Goal: Information Seeking & Learning: Learn about a topic

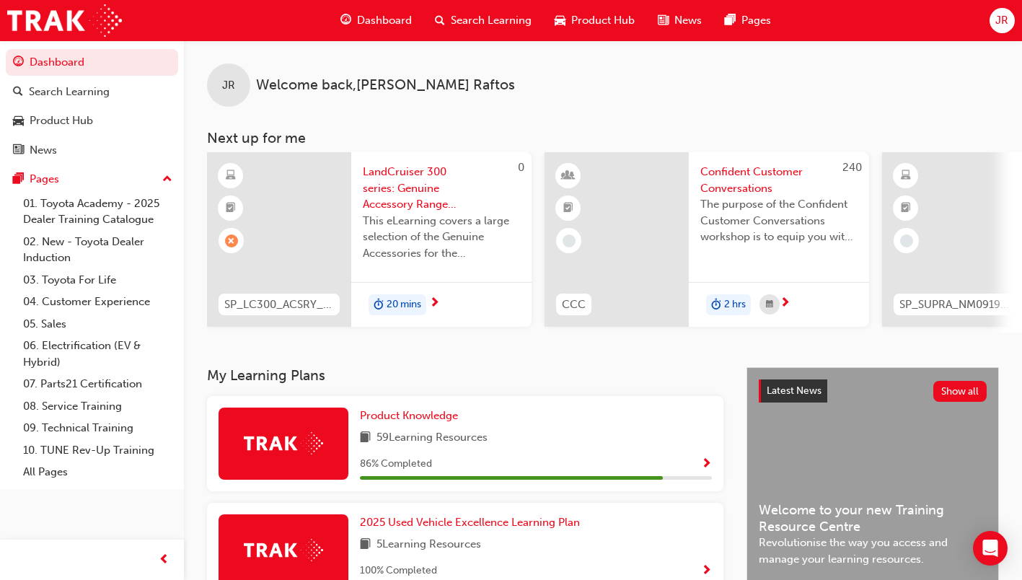
click at [443, 295] on div "20 mins" at bounding box center [441, 304] width 180 height 45
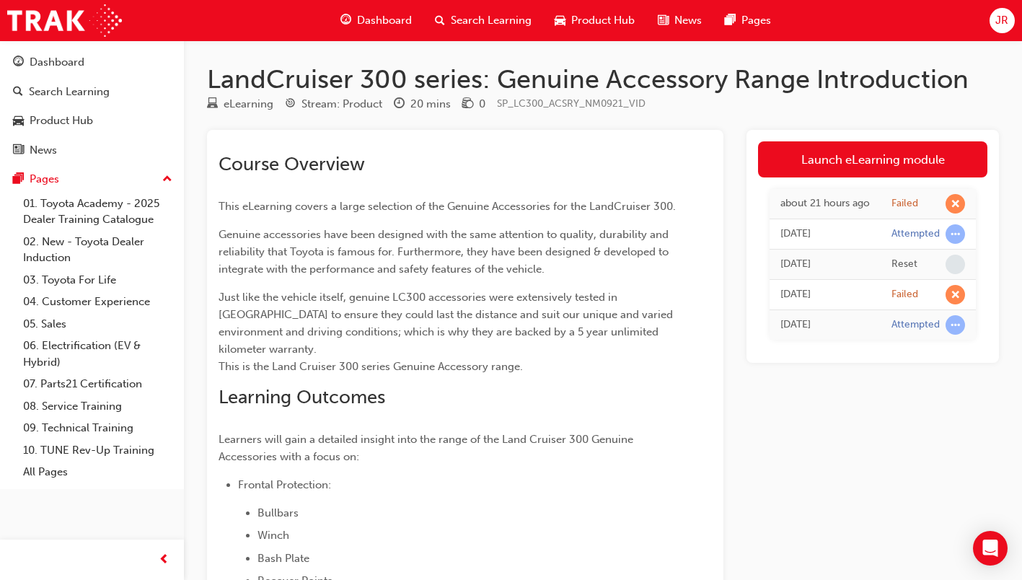
click at [908, 159] on link "Launch eLearning module" at bounding box center [872, 159] width 229 height 36
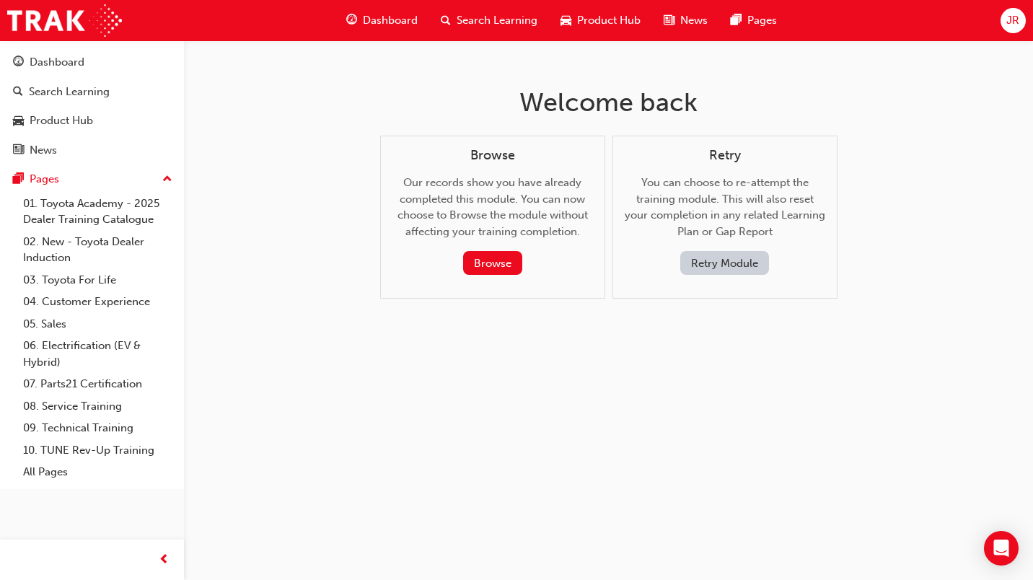
click at [742, 260] on button "Retry Module" at bounding box center [724, 263] width 89 height 24
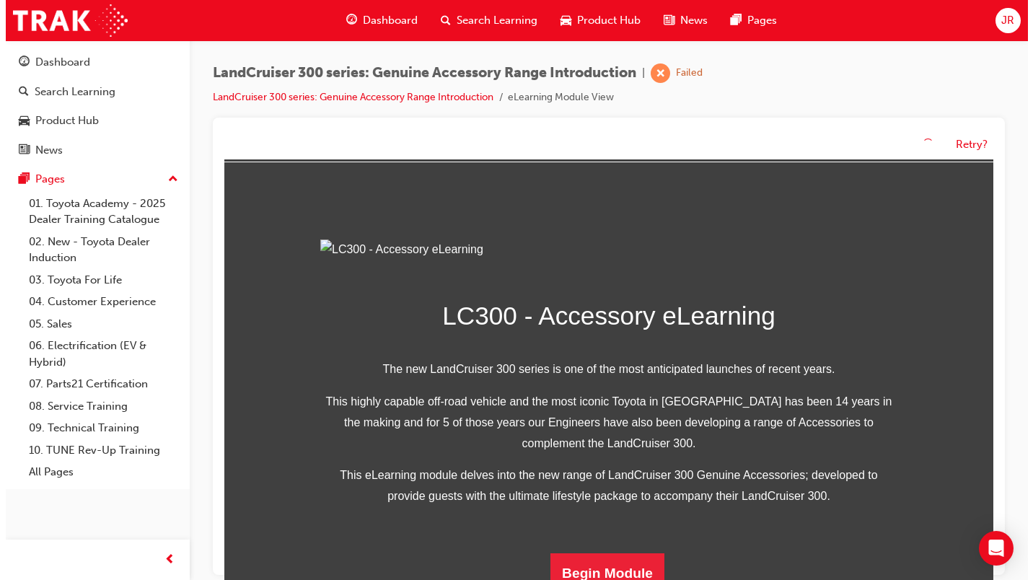
scroll to position [359, 0]
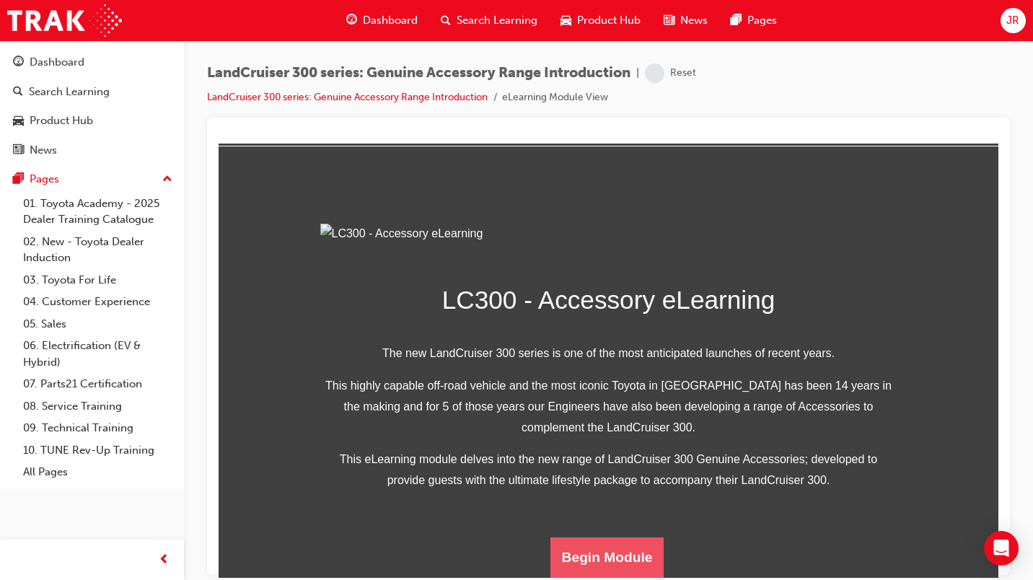
click at [631, 556] on button "Begin Module" at bounding box center [607, 557] width 114 height 40
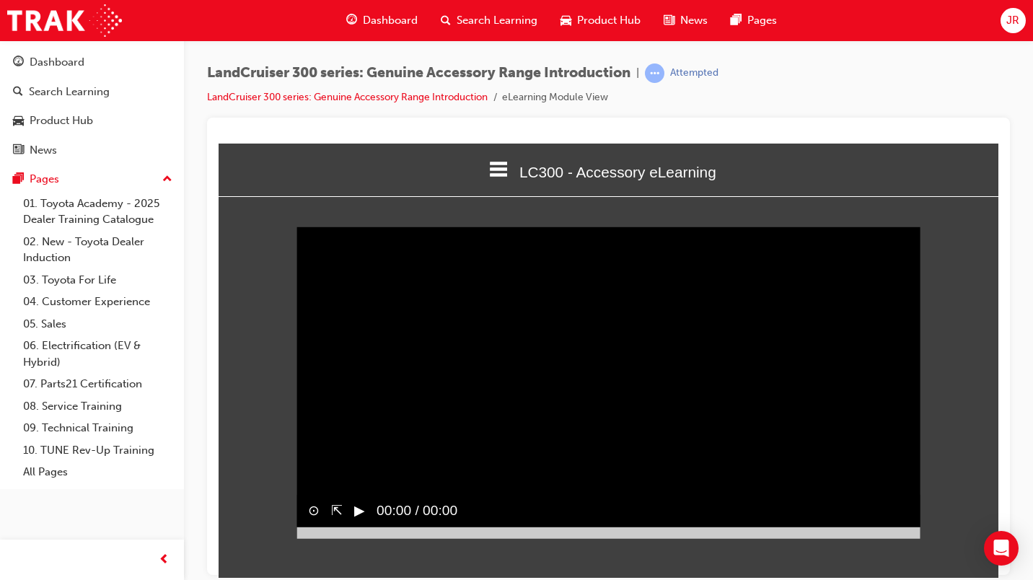
scroll to position [0, 0]
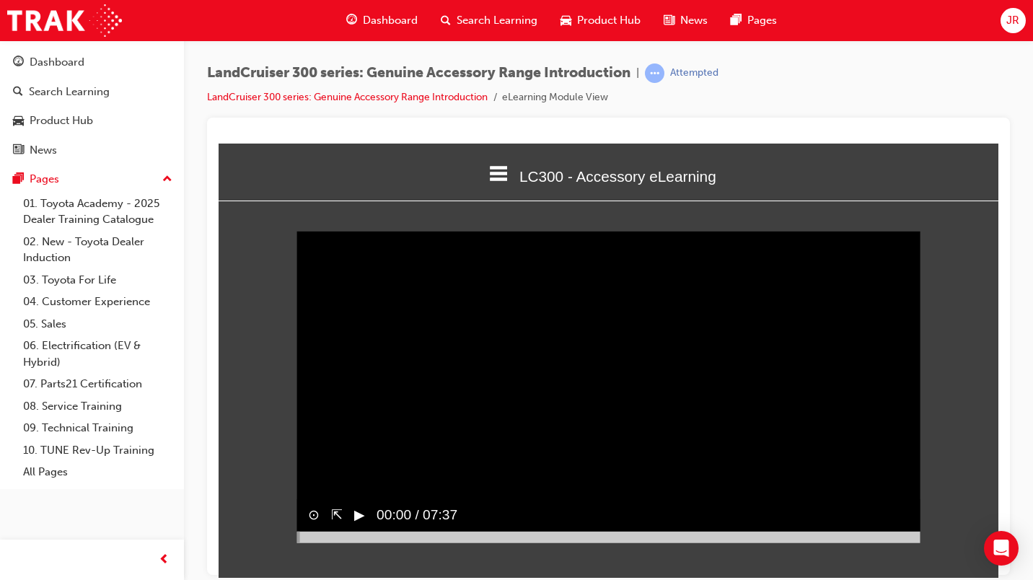
click at [361, 525] on button "▶︎" at bounding box center [359, 514] width 11 height 21
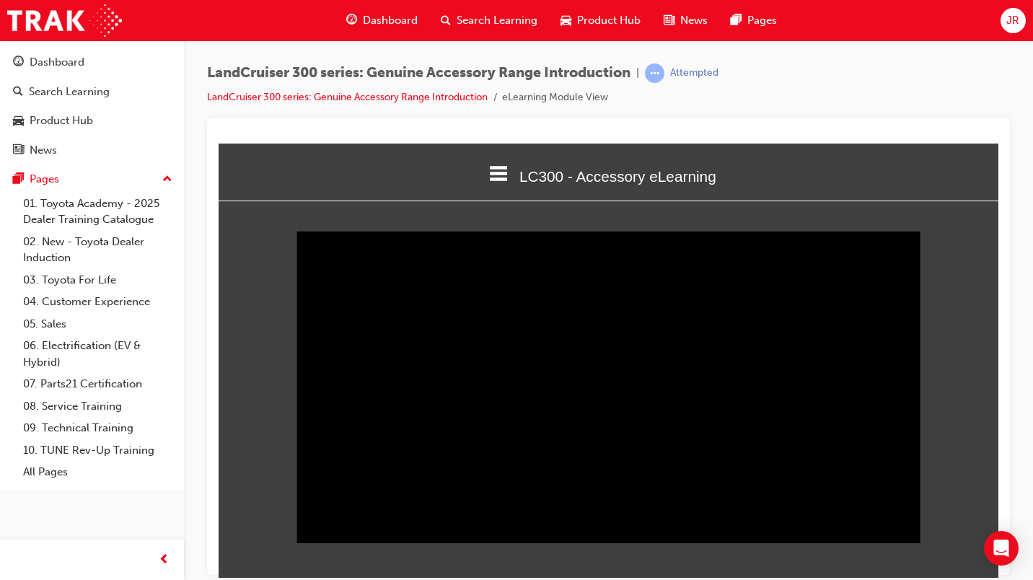
click at [913, 543] on div at bounding box center [609, 537] width 624 height 12
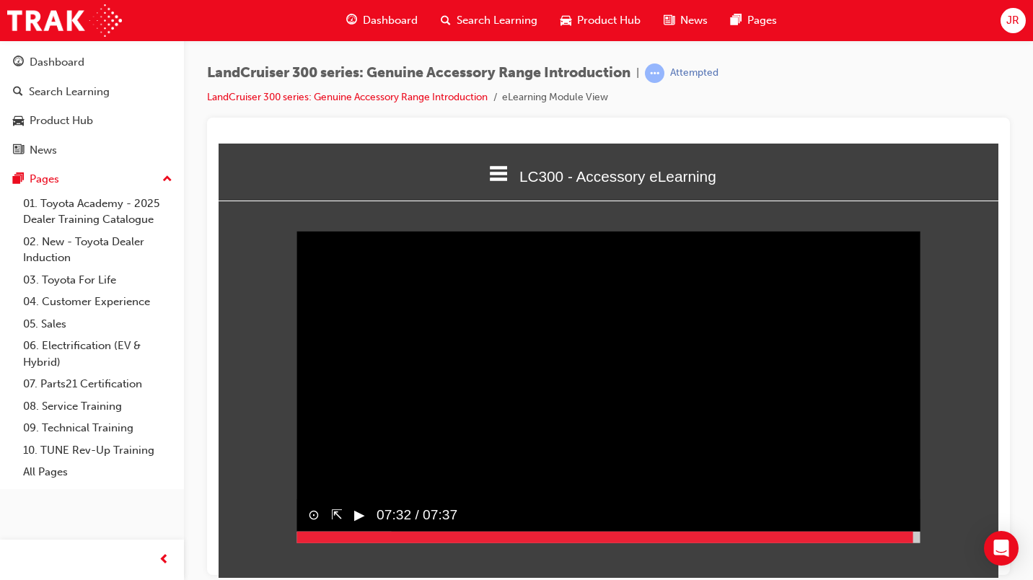
click at [365, 525] on button "▶︎" at bounding box center [359, 514] width 11 height 21
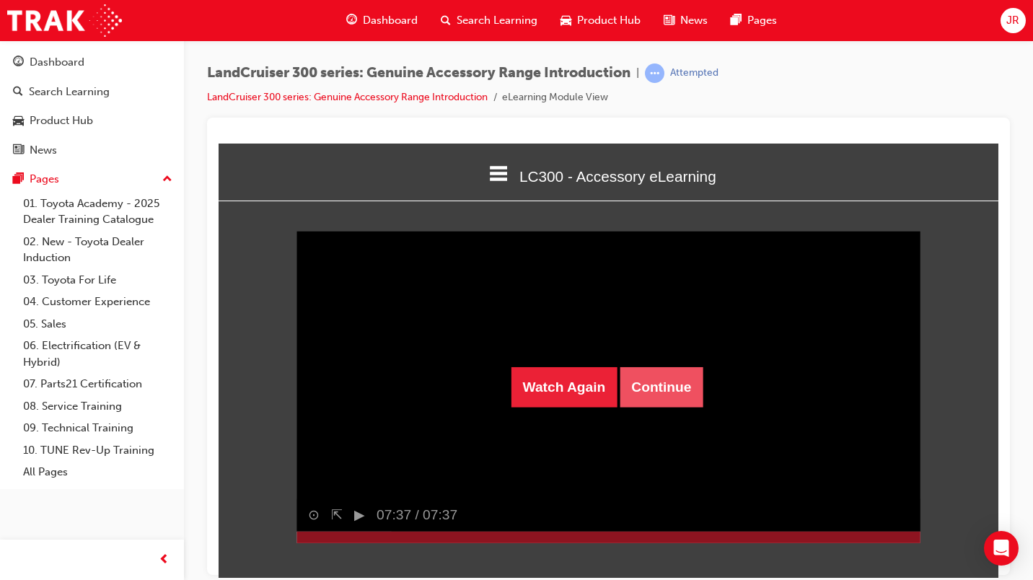
click at [662, 382] on button "Continue" at bounding box center [661, 386] width 83 height 40
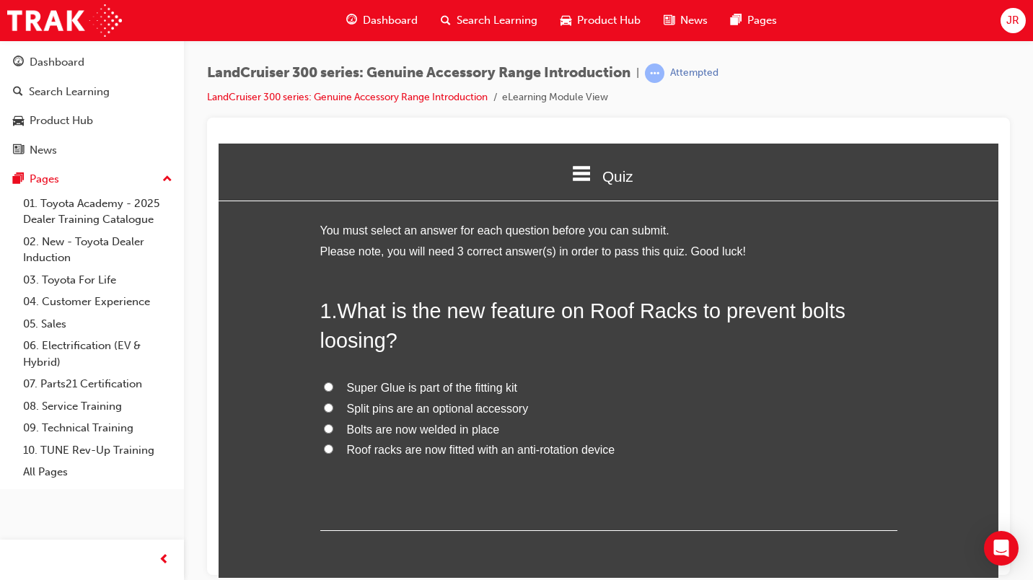
click at [449, 449] on span "Roof racks are now fitted with an anti-rotation device" at bounding box center [481, 449] width 268 height 12
click at [333, 449] on input "Roof racks are now fitted with an anti-rotation device" at bounding box center [328, 448] width 9 height 9
radio input "true"
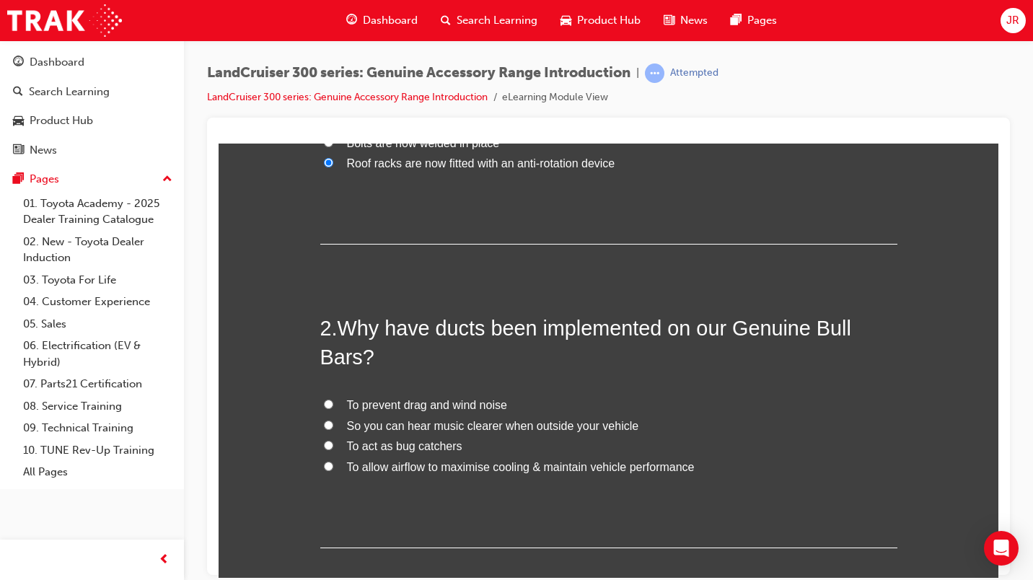
scroll to position [289, 0]
click at [420, 463] on span "To allow airflow to maximise cooling & maintain vehicle performance" at bounding box center [521, 464] width 348 height 12
click at [333, 463] on input "To allow airflow to maximise cooling & maintain vehicle performance" at bounding box center [328, 463] width 9 height 9
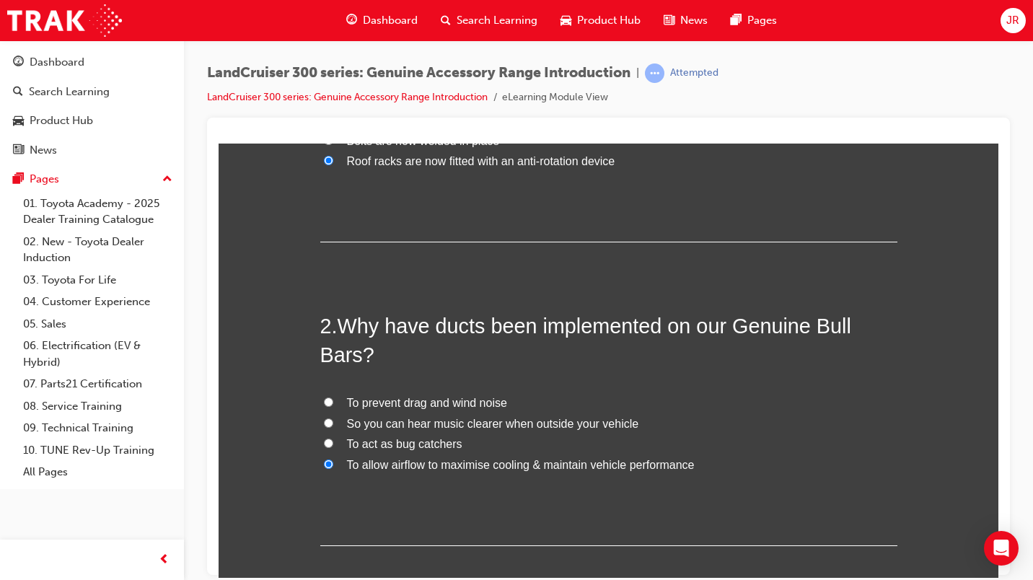
radio input "true"
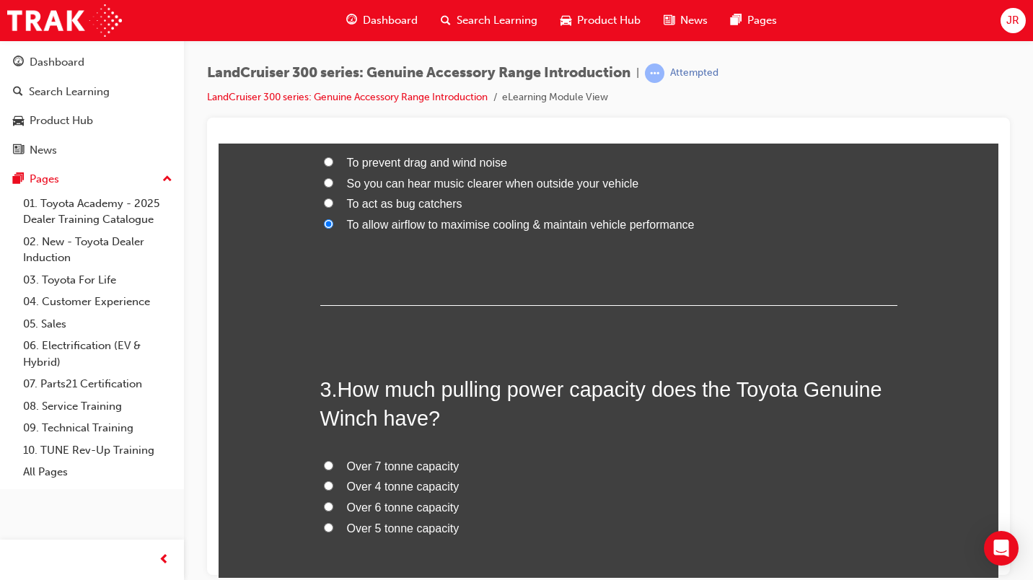
scroll to position [577, 0]
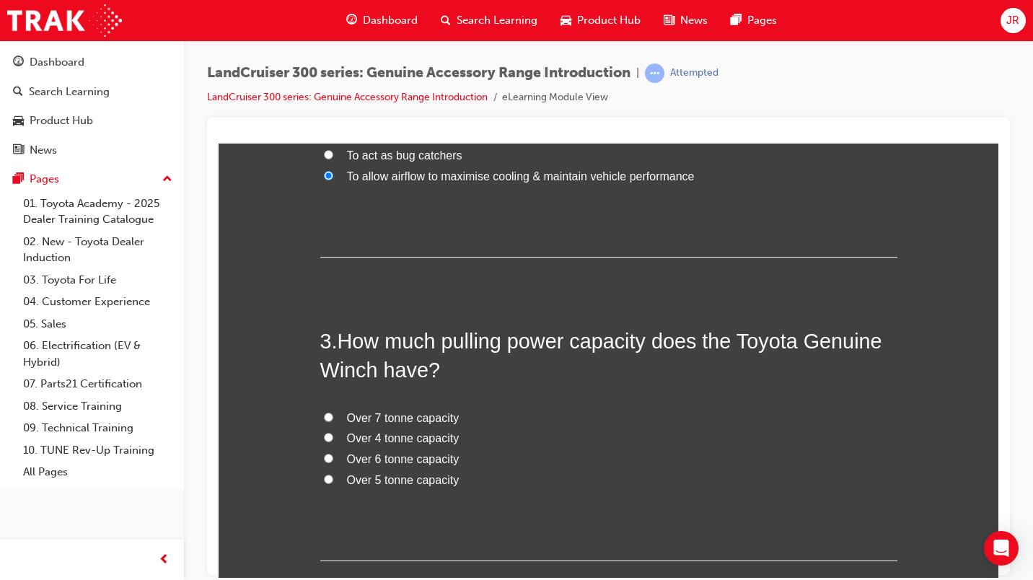
click at [407, 439] on span "Over 4 tonne capacity" at bounding box center [403, 437] width 113 height 12
click at [333, 439] on input "Over 4 tonne capacity" at bounding box center [328, 436] width 9 height 9
radio input "true"
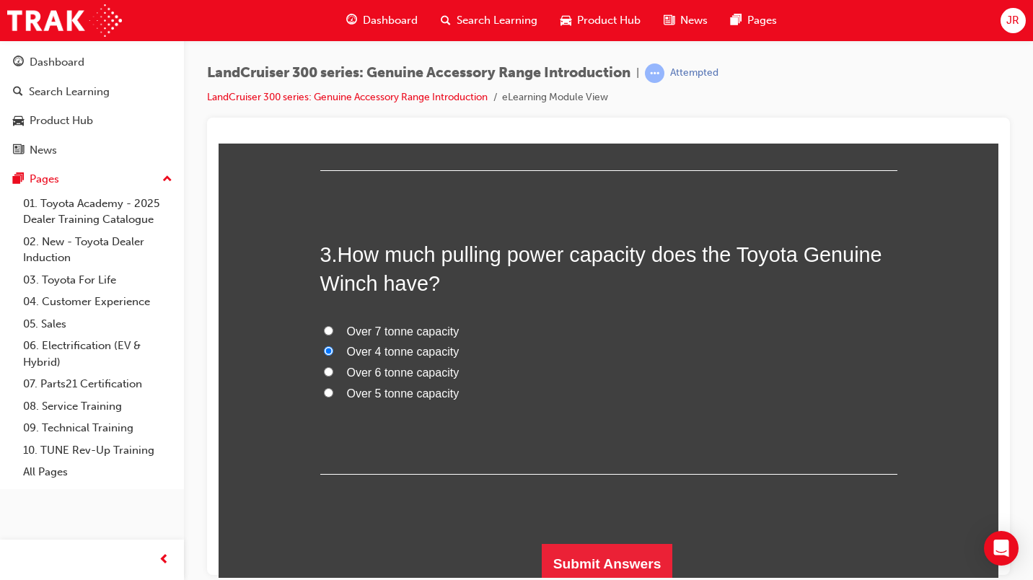
scroll to position [669, 0]
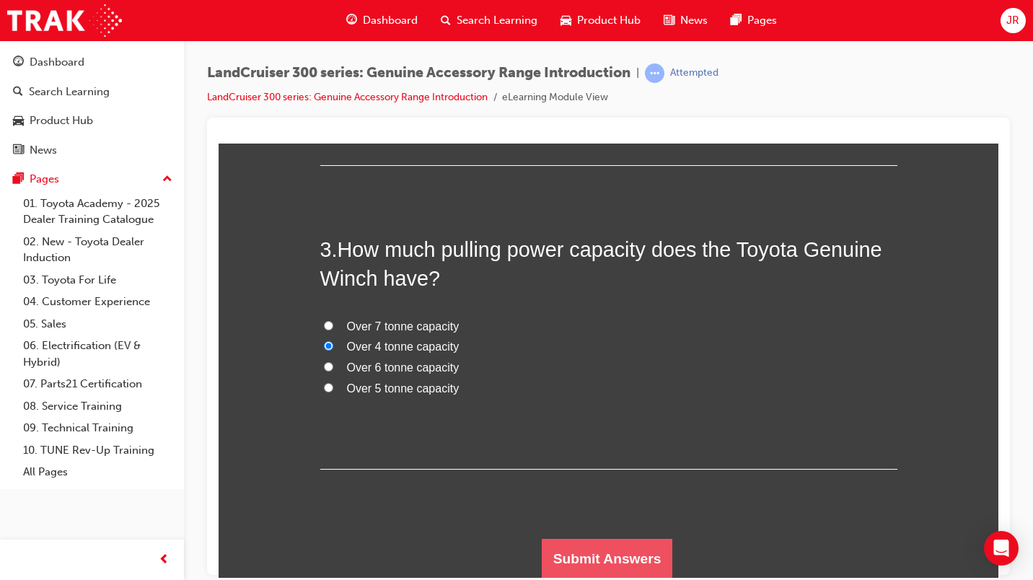
click at [626, 556] on button "Submit Answers" at bounding box center [607, 558] width 131 height 40
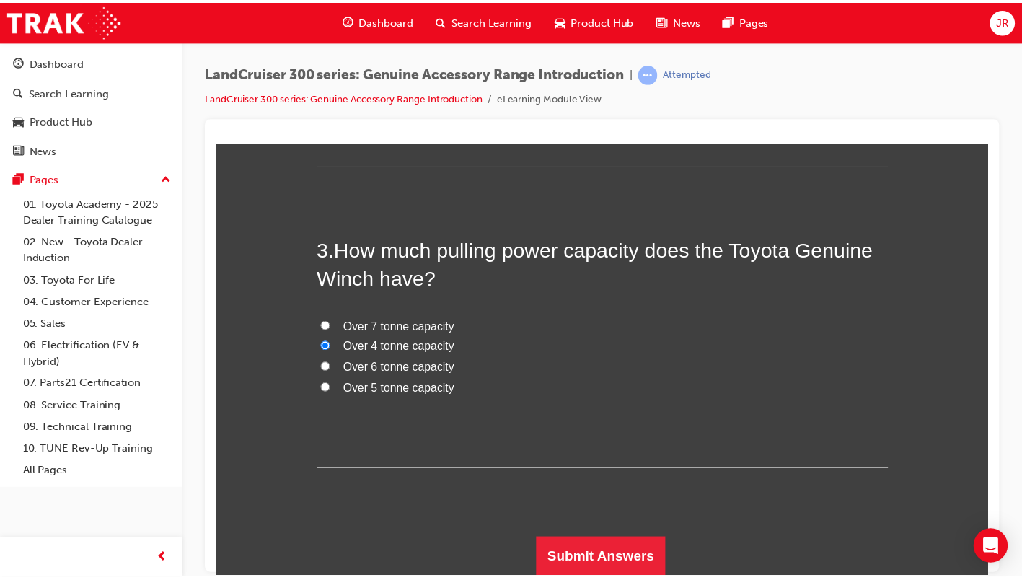
scroll to position [0, 0]
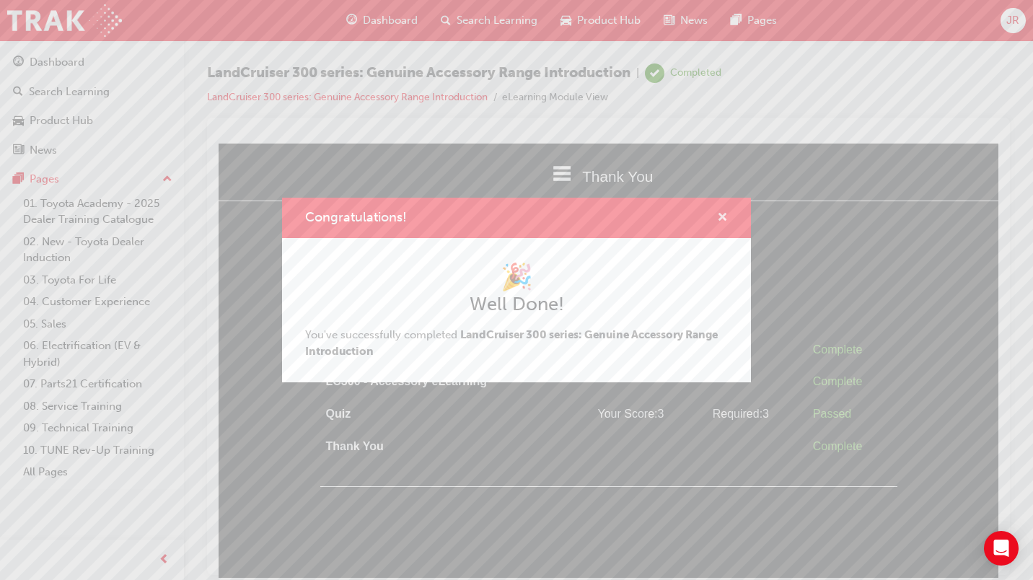
click at [723, 219] on span "cross-icon" at bounding box center [722, 218] width 11 height 13
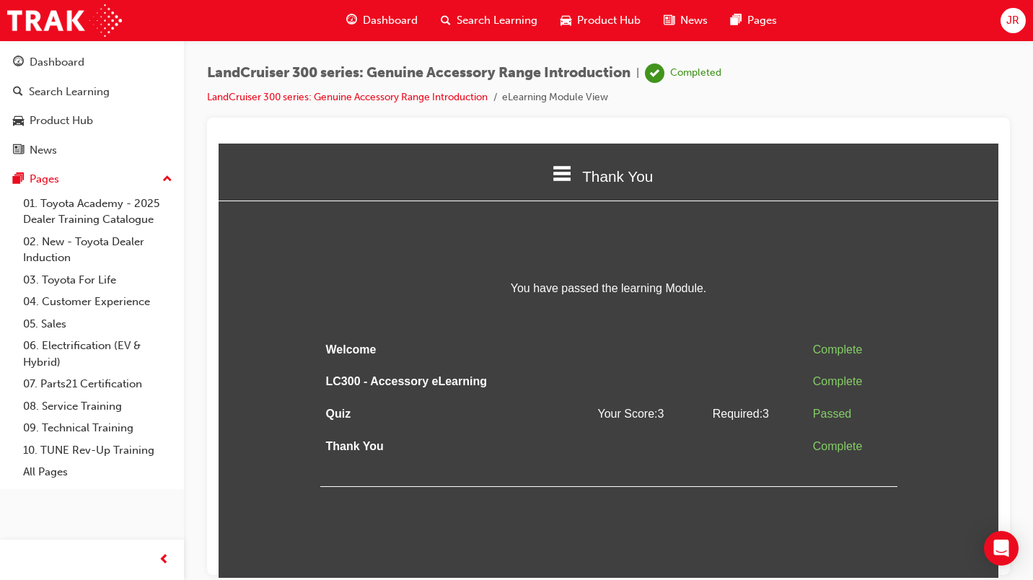
click at [121, 66] on div "Dashboard" at bounding box center [92, 62] width 158 height 18
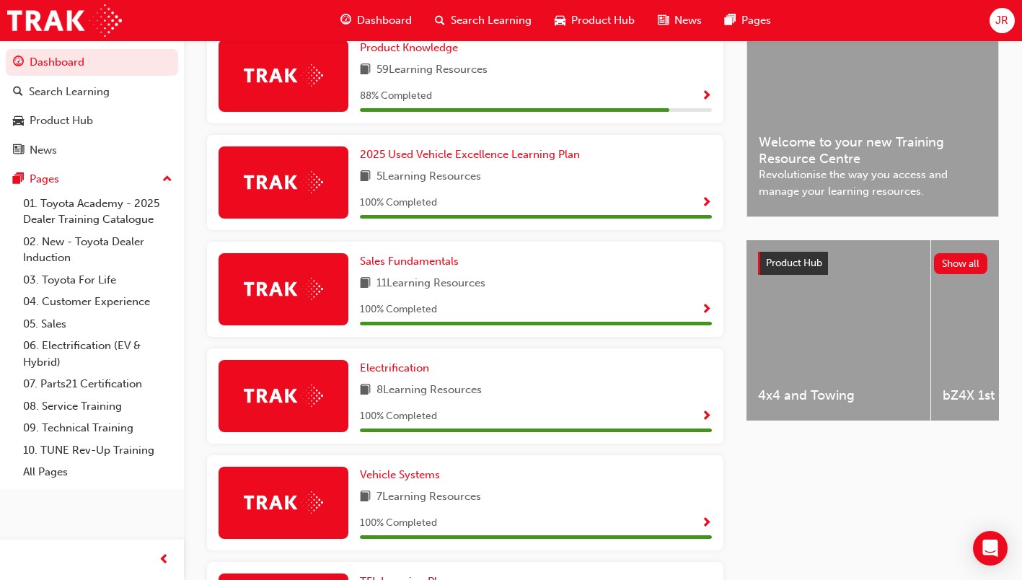
scroll to position [216, 0]
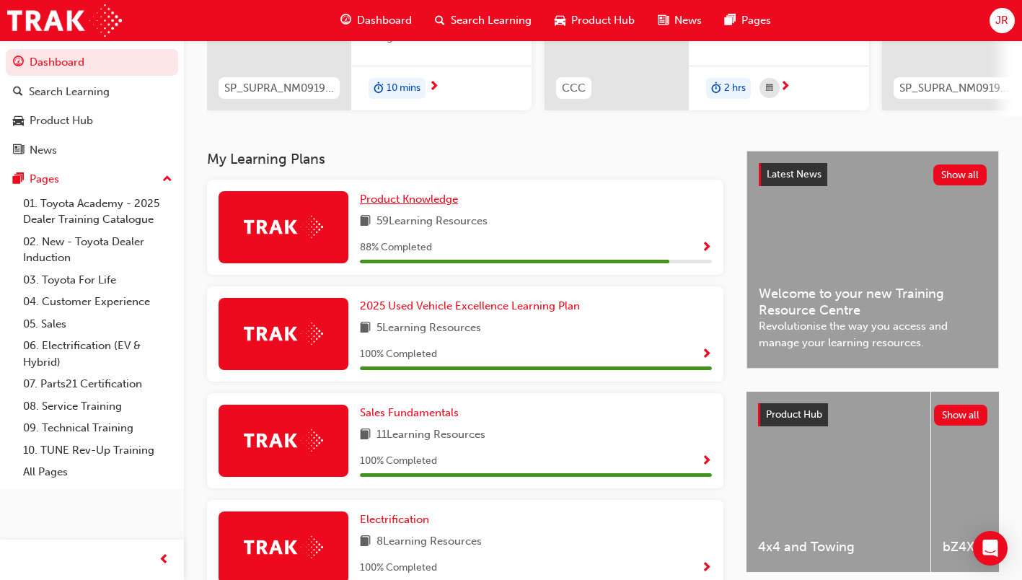
click at [443, 206] on span "Product Knowledge" at bounding box center [409, 199] width 98 height 13
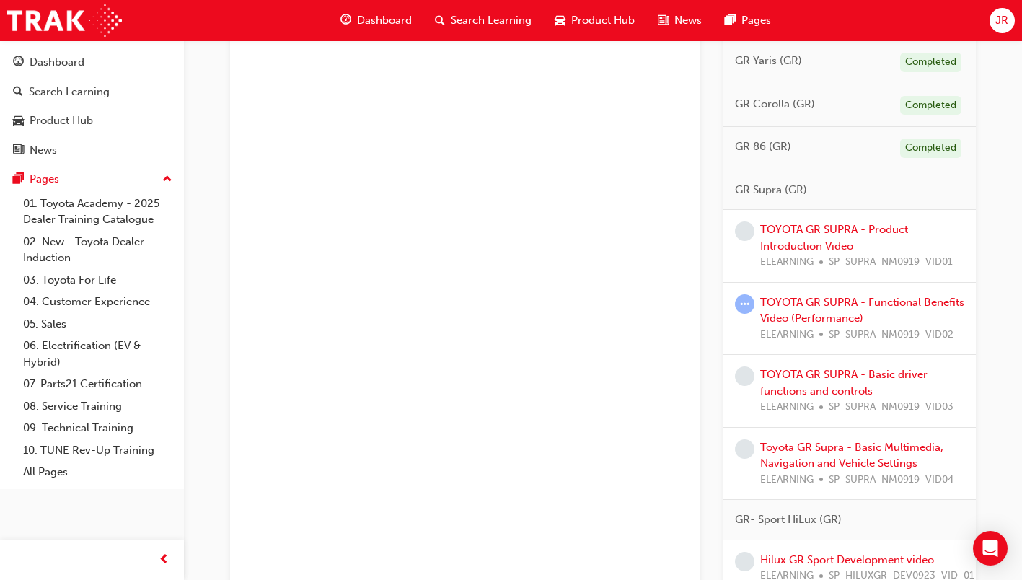
scroll to position [938, 0]
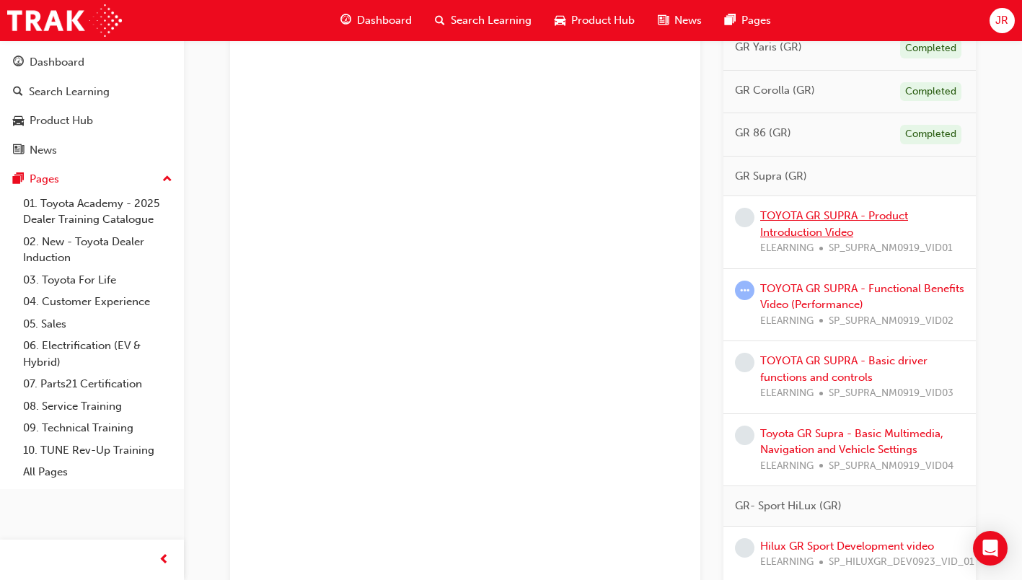
click at [802, 221] on link "TOYOTA GR SUPRA - Product Introduction Video" at bounding box center [834, 224] width 148 height 30
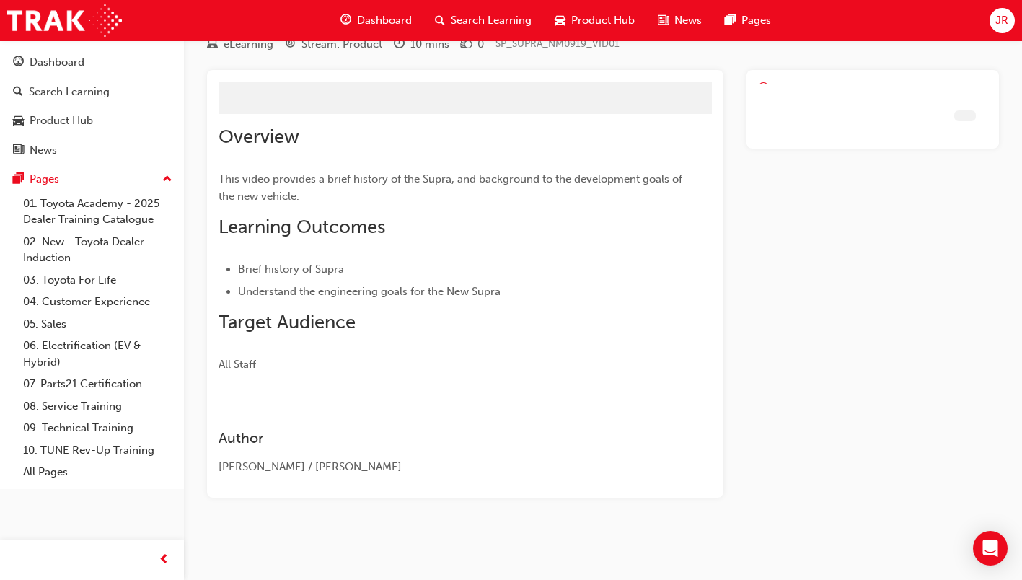
scroll to position [27, 0]
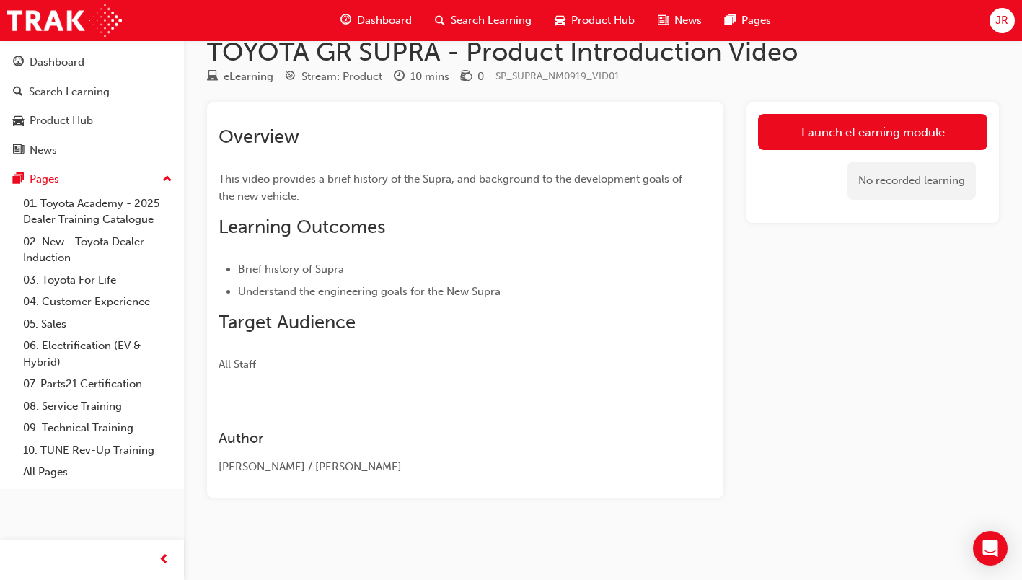
click at [838, 139] on link "Launch eLearning module" at bounding box center [872, 132] width 229 height 36
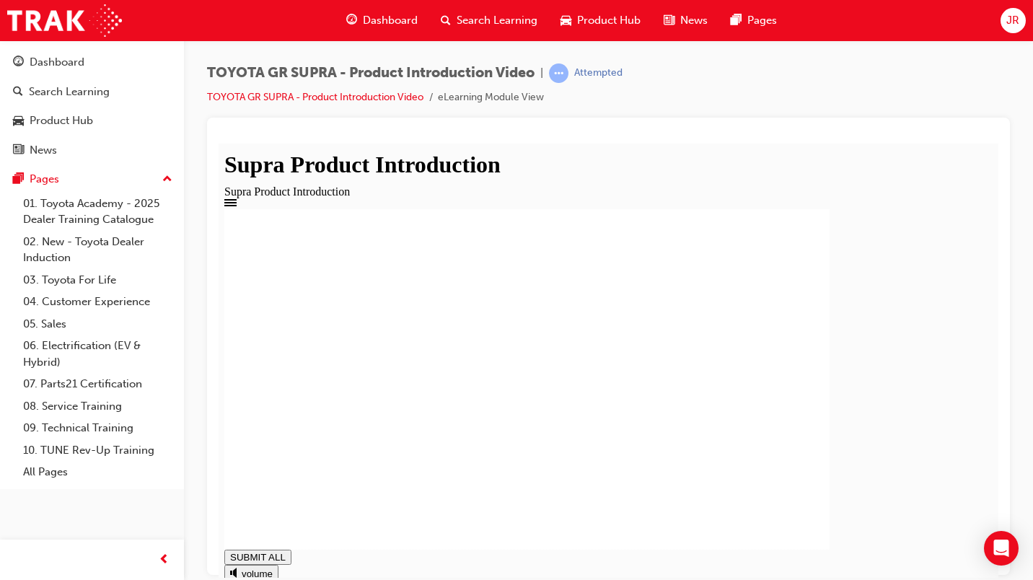
drag, startPoint x: 620, startPoint y: 467, endPoint x: 584, endPoint y: 469, distance: 36.1
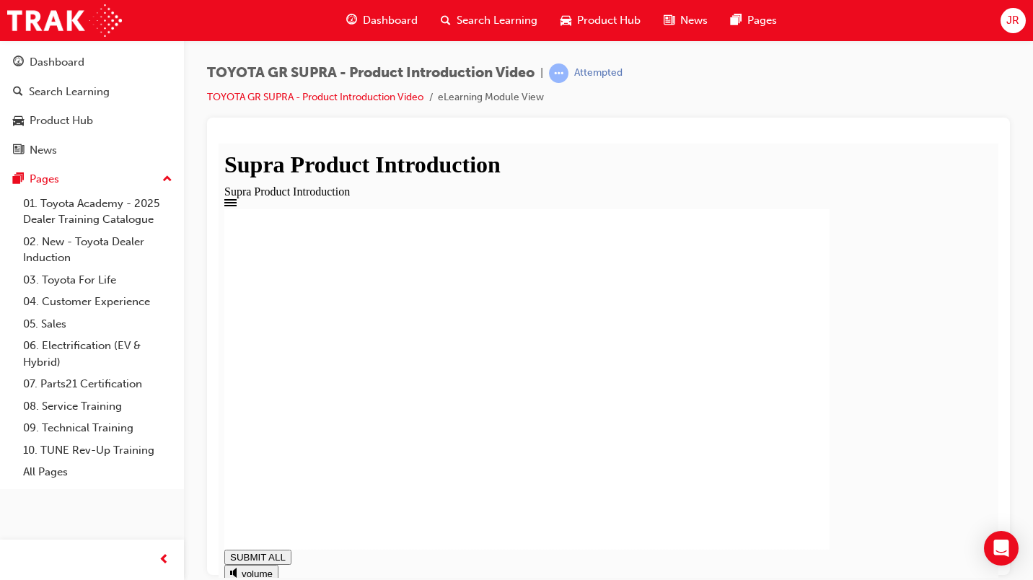
type input "1"
click at [57, 64] on div "Dashboard" at bounding box center [57, 62] width 55 height 17
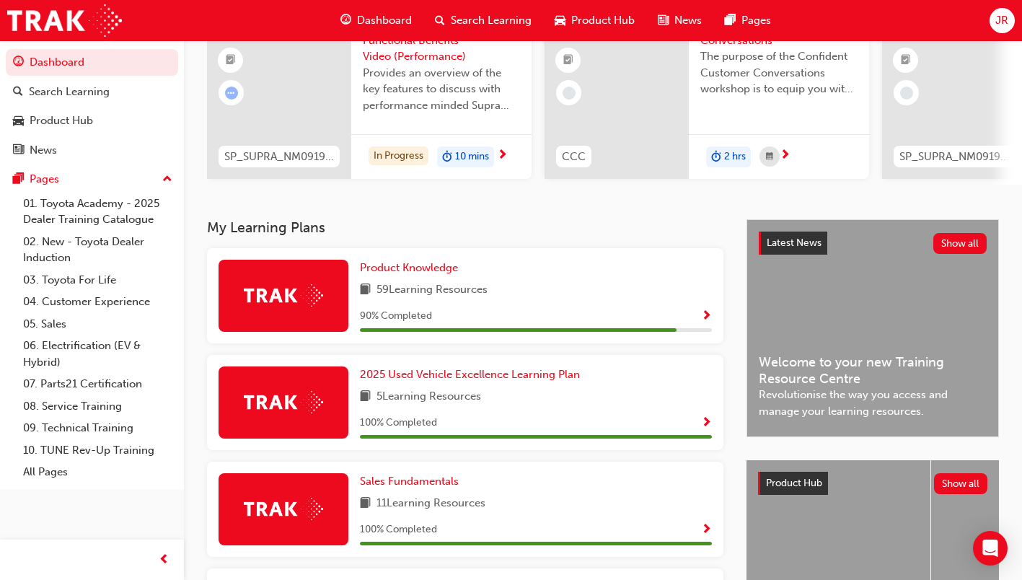
scroll to position [144, 0]
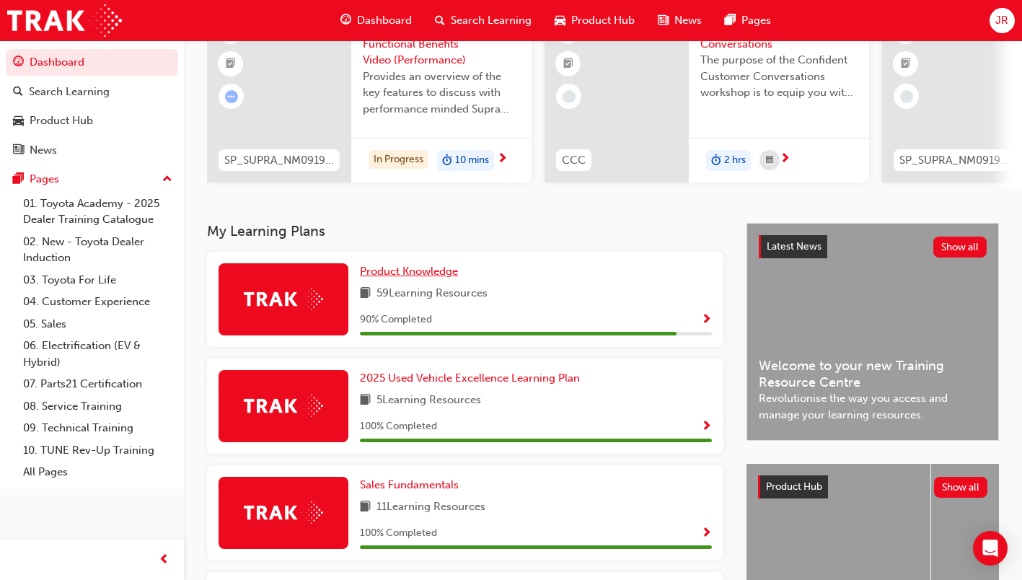
click at [433, 278] on span "Product Knowledge" at bounding box center [409, 271] width 98 height 13
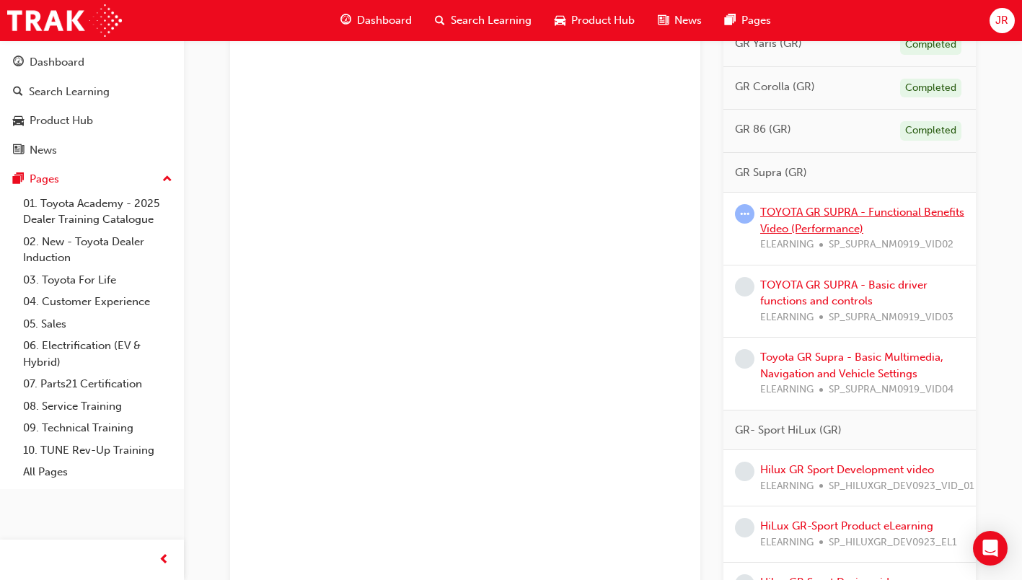
click at [822, 224] on link "TOYOTA GR SUPRA - Functional Benefits Video (Performance)" at bounding box center [862, 221] width 204 height 30
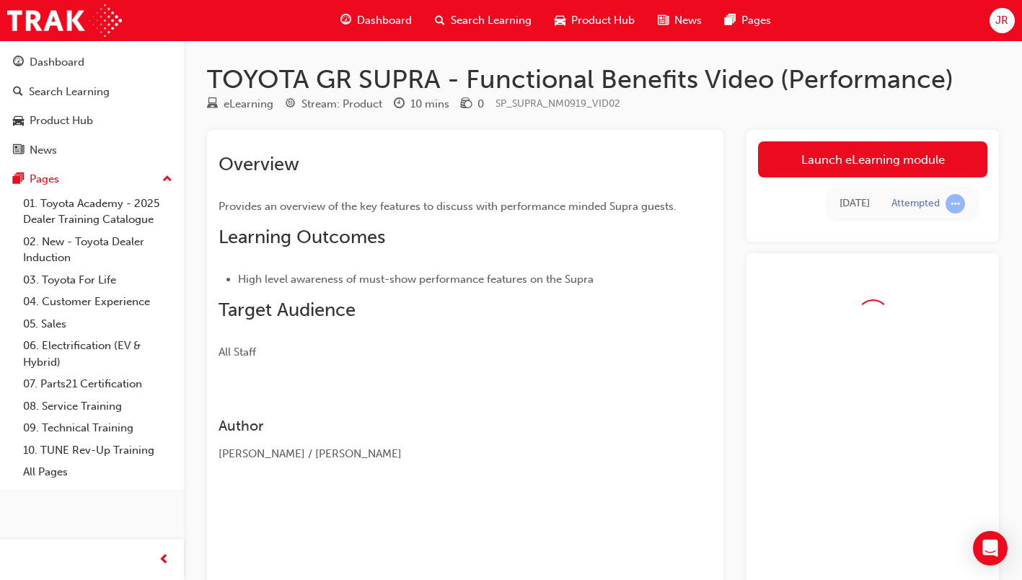
click at [799, 163] on link "Launch eLearning module" at bounding box center [872, 159] width 229 height 36
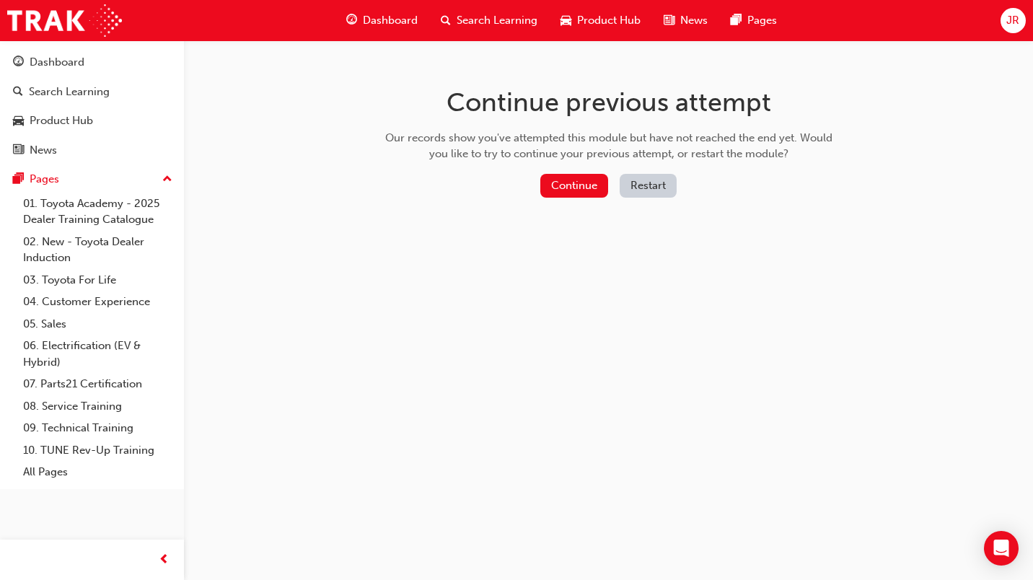
click at [652, 185] on button "Restart" at bounding box center [648, 186] width 57 height 24
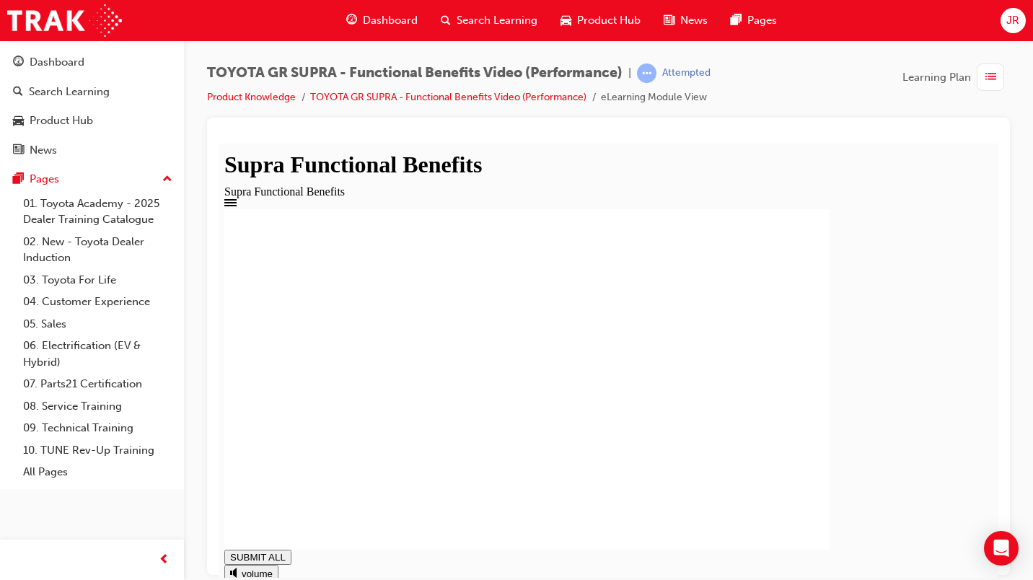
drag, startPoint x: 627, startPoint y: 477, endPoint x: 596, endPoint y: 465, distance: 33.1
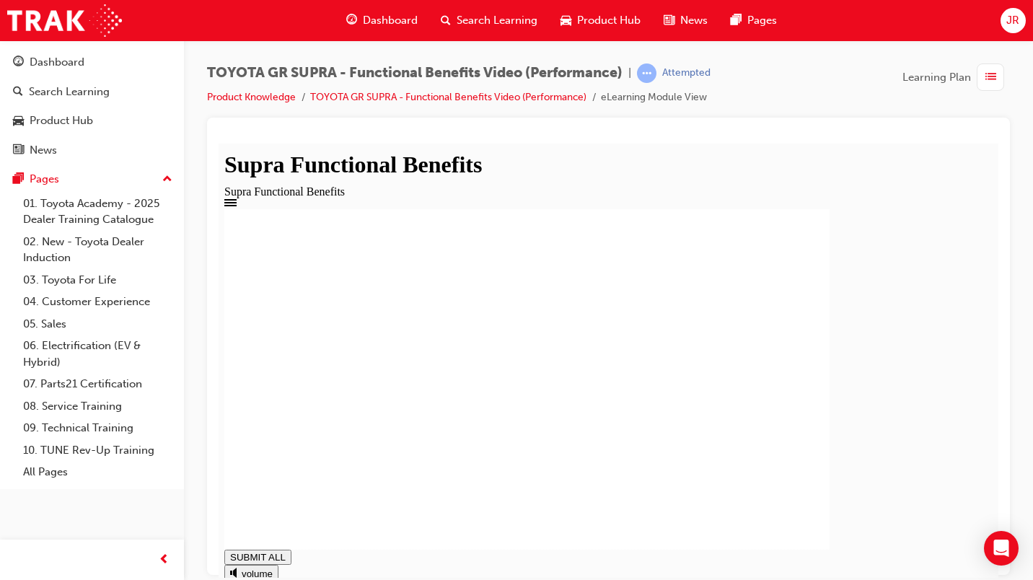
type input "1"
click at [252, 95] on link "Product Knowledge" at bounding box center [251, 97] width 89 height 12
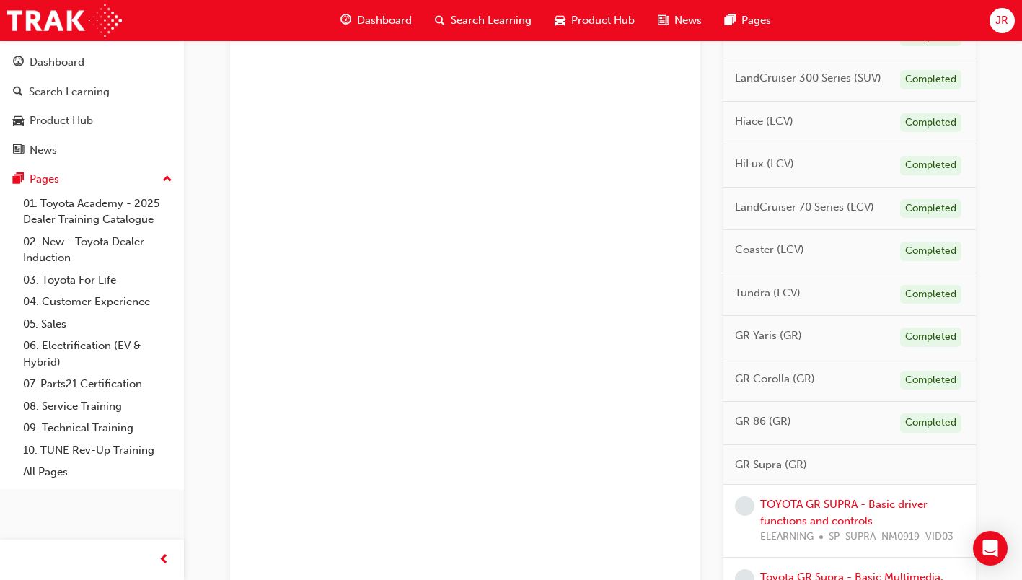
scroll to position [938, 0]
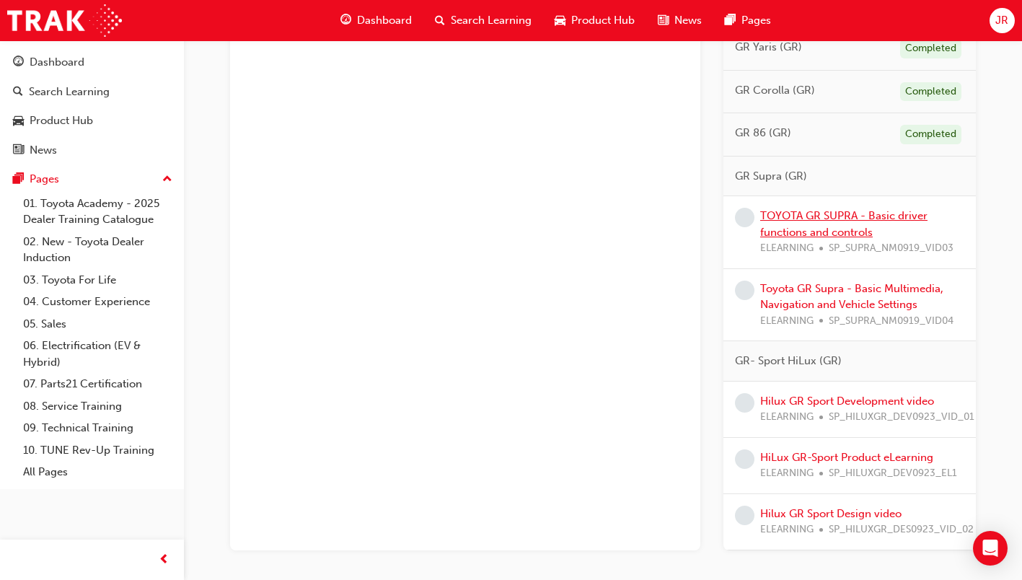
click at [827, 233] on link "TOYOTA GR SUPRA - Basic driver functions and controls" at bounding box center [843, 224] width 167 height 30
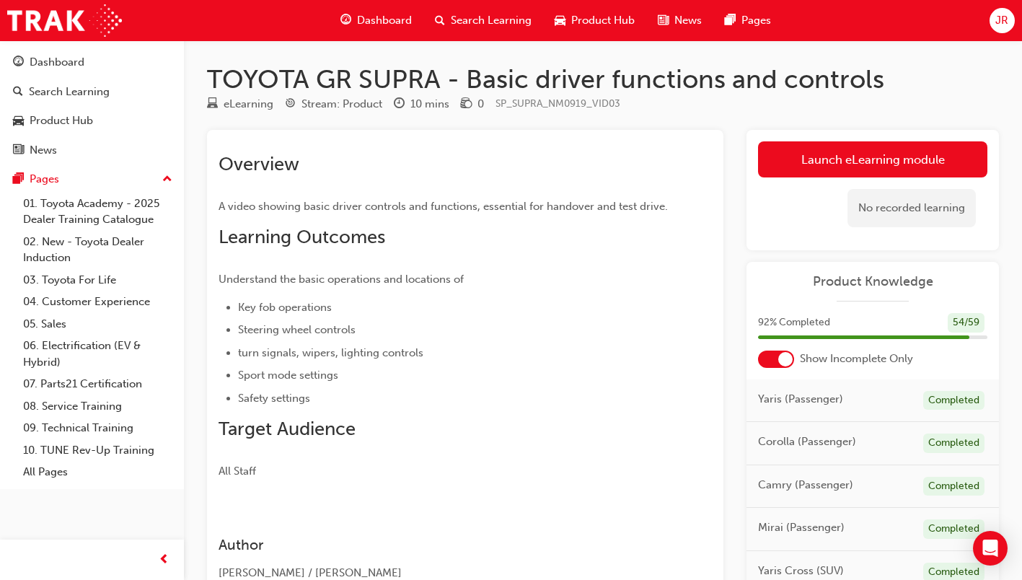
click at [837, 167] on link "Launch eLearning module" at bounding box center [872, 159] width 229 height 36
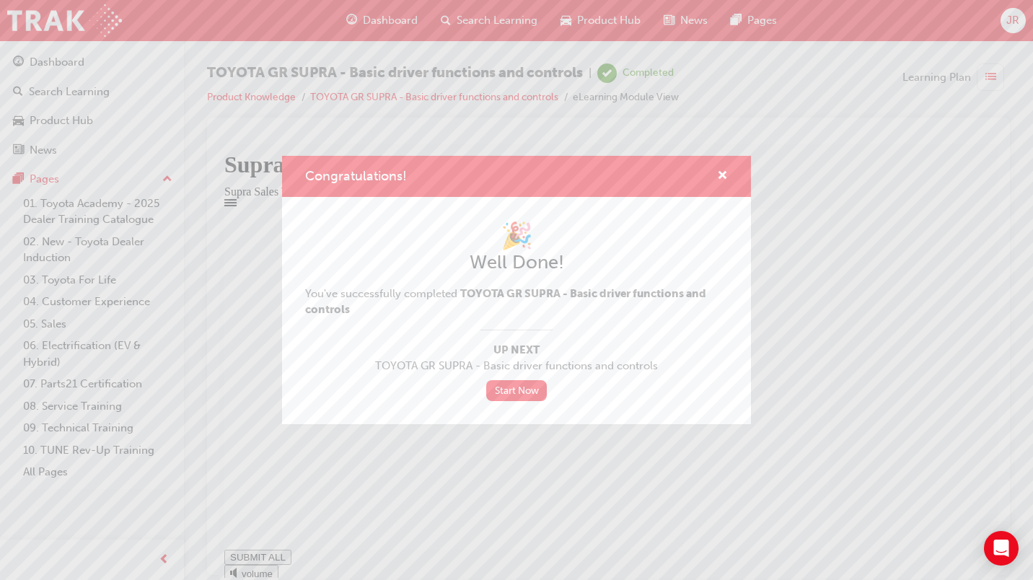
click at [516, 388] on link "Start Now" at bounding box center [516, 390] width 61 height 21
type input "1"
click at [723, 177] on span "cross-icon" at bounding box center [722, 176] width 11 height 13
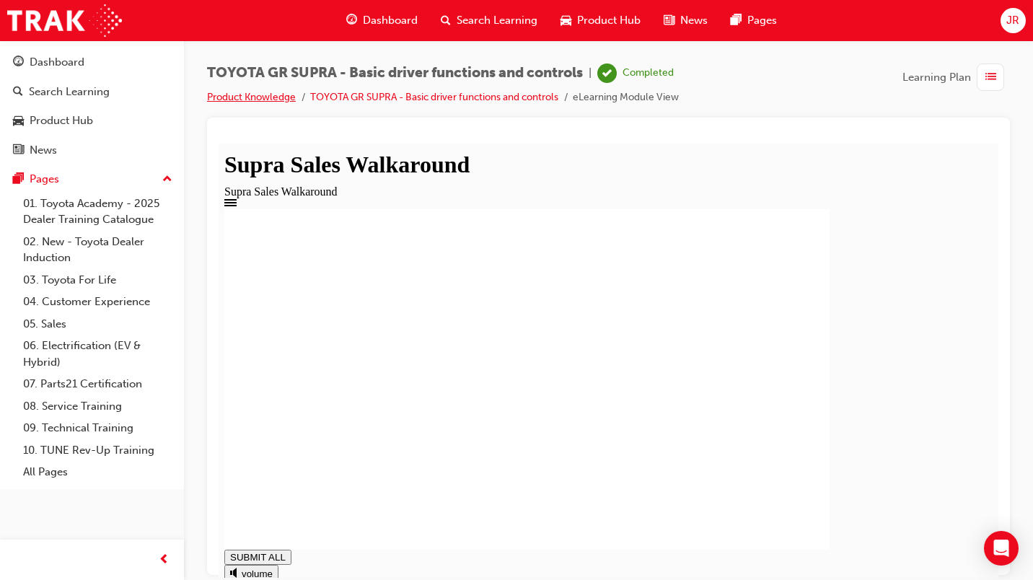
click at [250, 98] on link "Product Knowledge" at bounding box center [251, 97] width 89 height 12
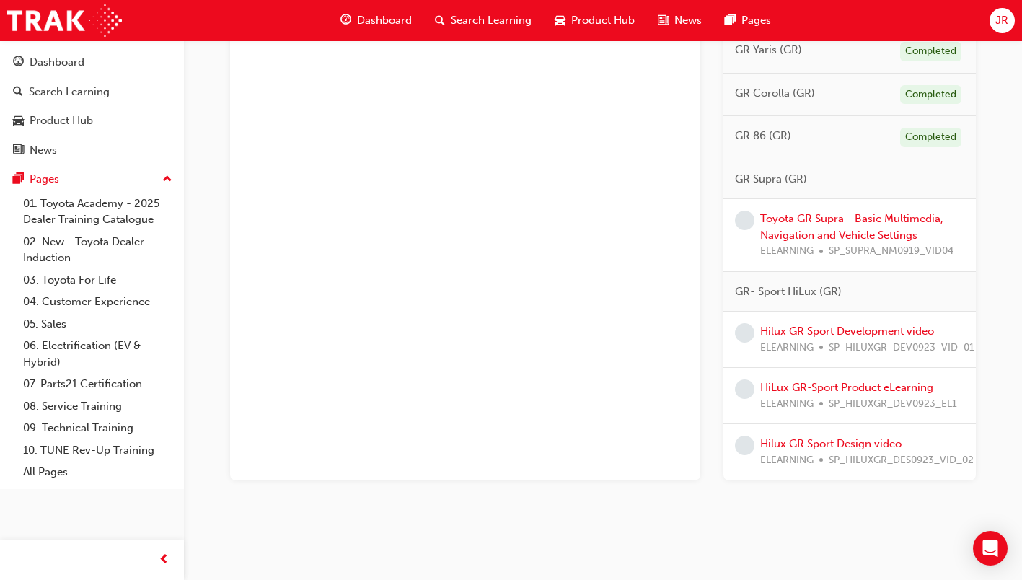
scroll to position [941, 0]
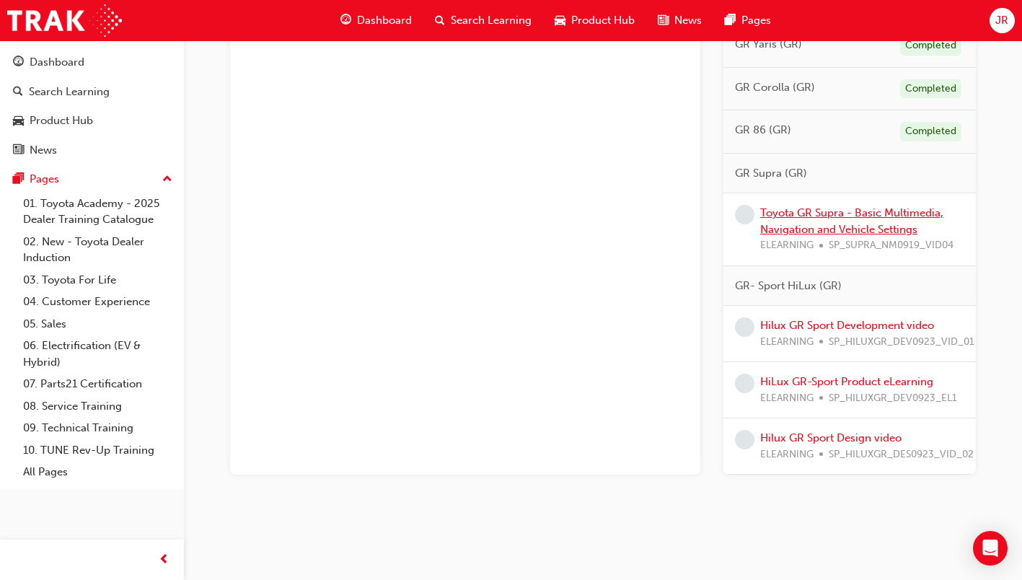
click at [859, 223] on link "Toyota GR Supra - Basic Multimedia, Navigation and Vehicle Settings" at bounding box center [851, 221] width 183 height 30
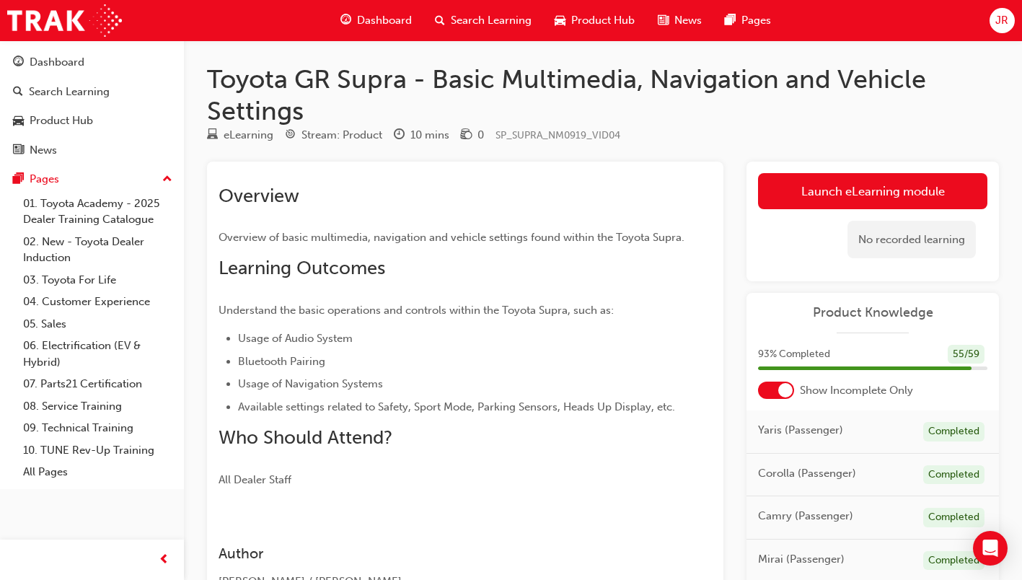
click at [926, 188] on link "Launch eLearning module" at bounding box center [872, 191] width 229 height 36
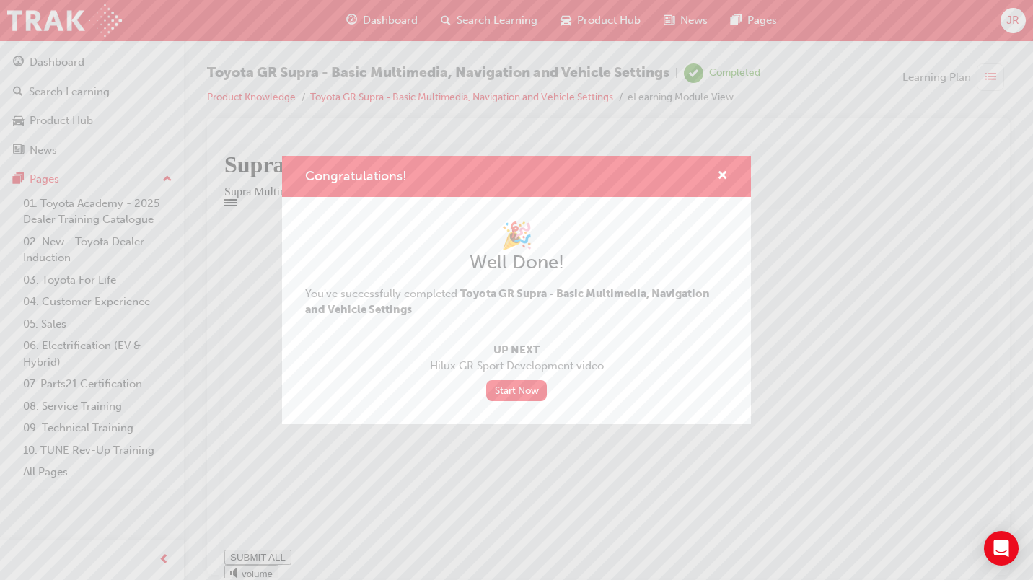
type input "0.767"
click at [529, 388] on link "Start Now" at bounding box center [516, 390] width 61 height 21
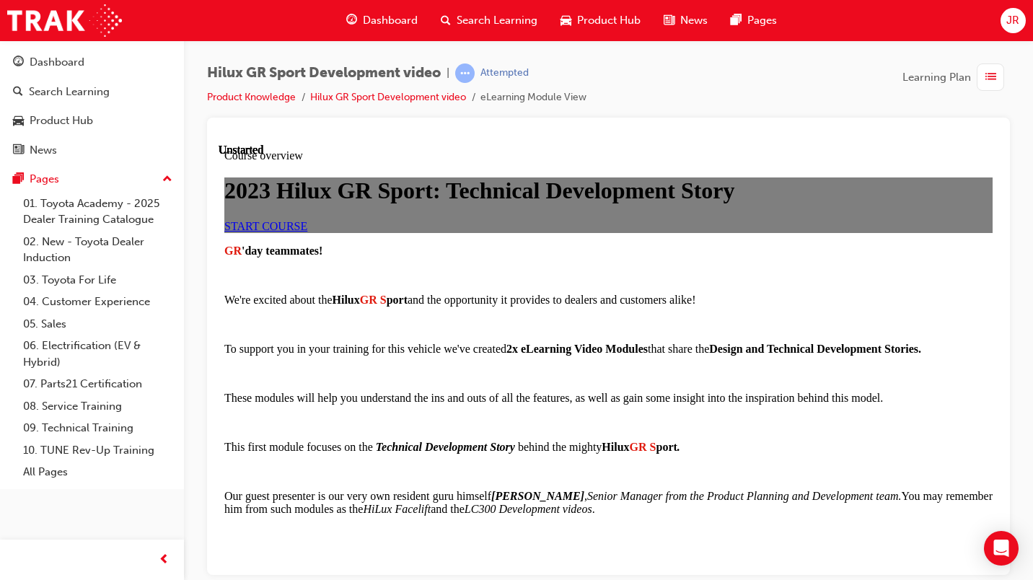
click at [307, 232] on span "START COURSE" at bounding box center [265, 225] width 83 height 12
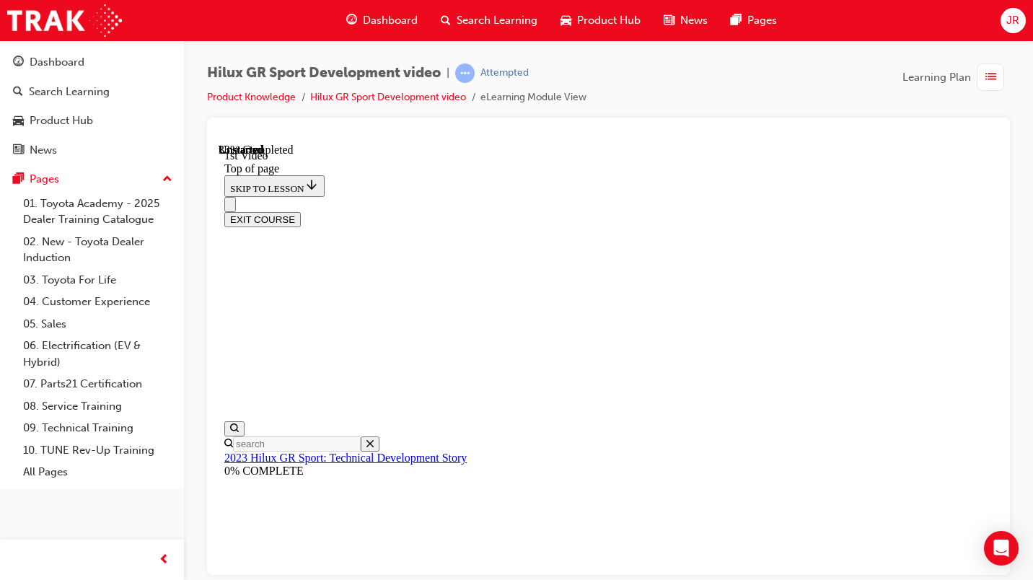
scroll to position [45, 0]
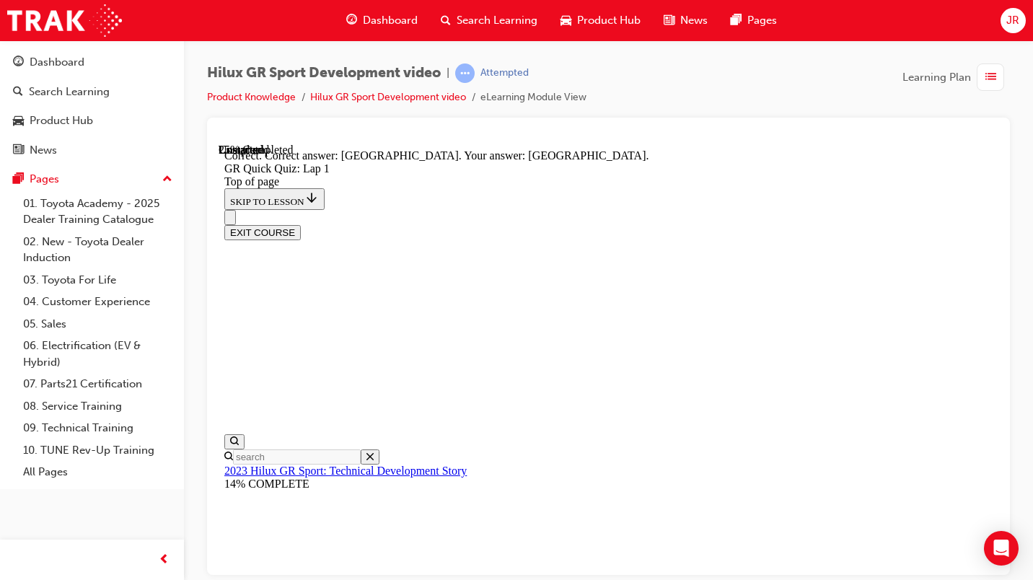
scroll to position [365, 0]
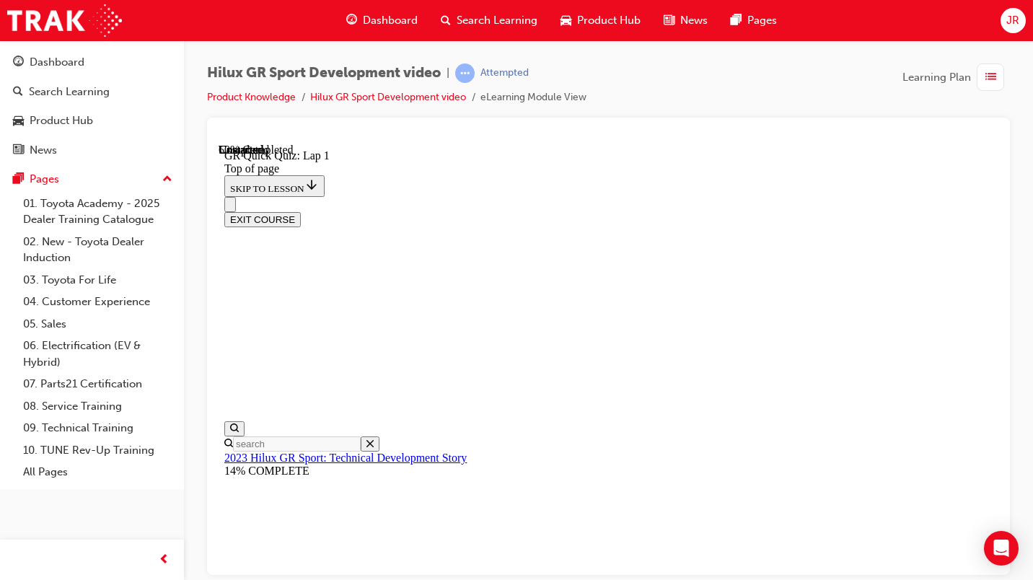
scroll to position [188, 0]
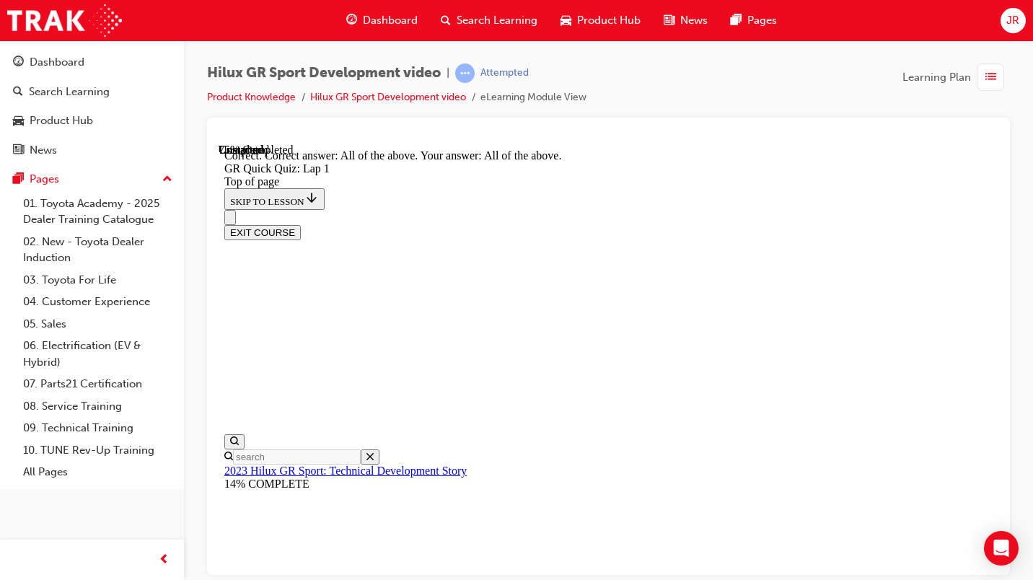
scroll to position [351, 0]
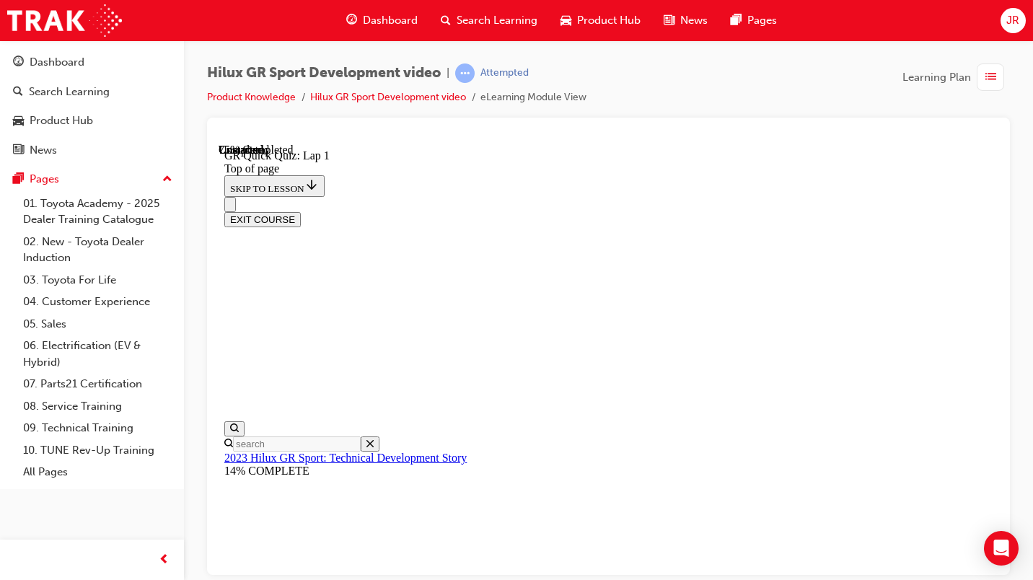
scroll to position [44, 0]
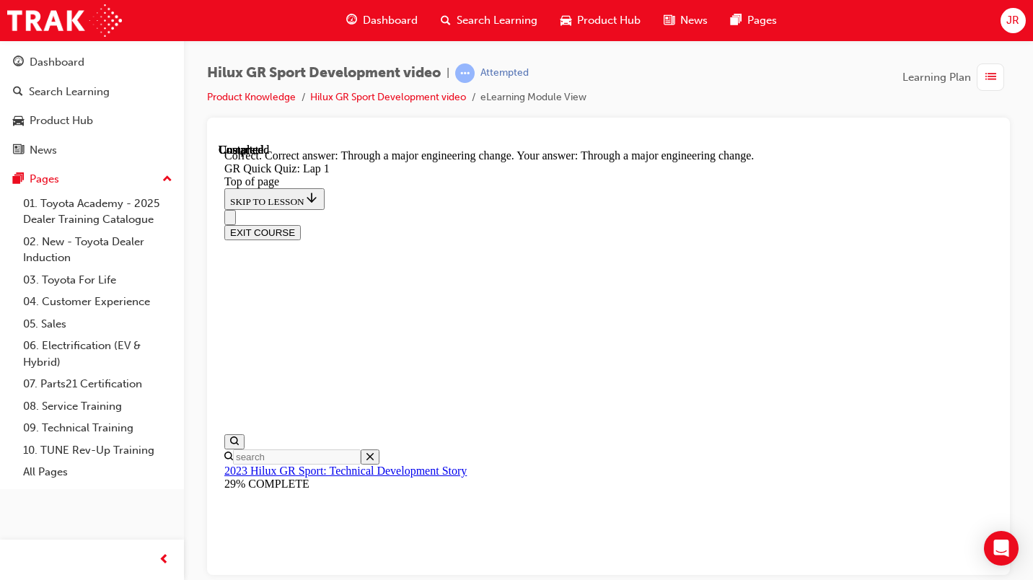
scroll to position [235, 0]
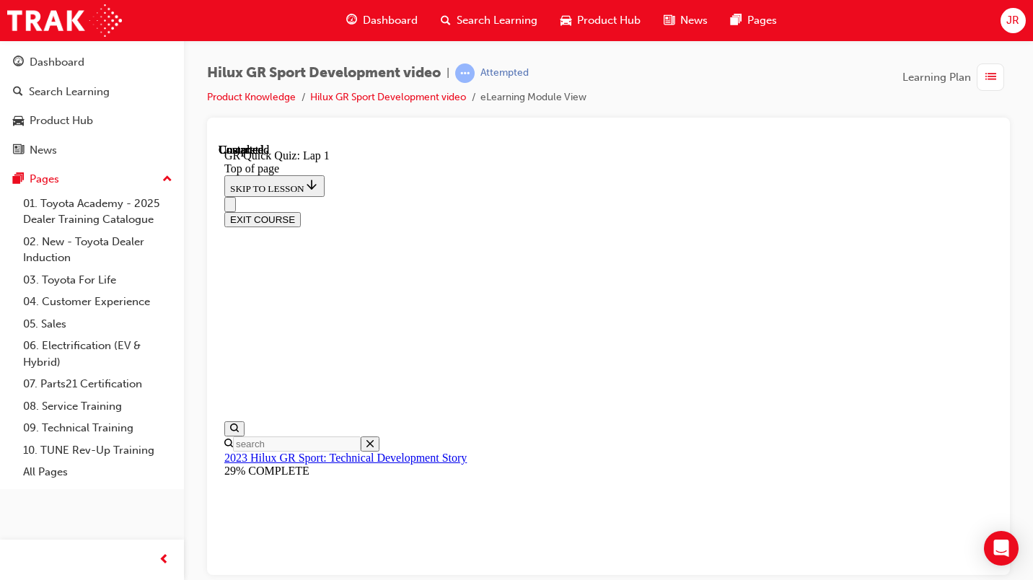
scroll to position [284, 0]
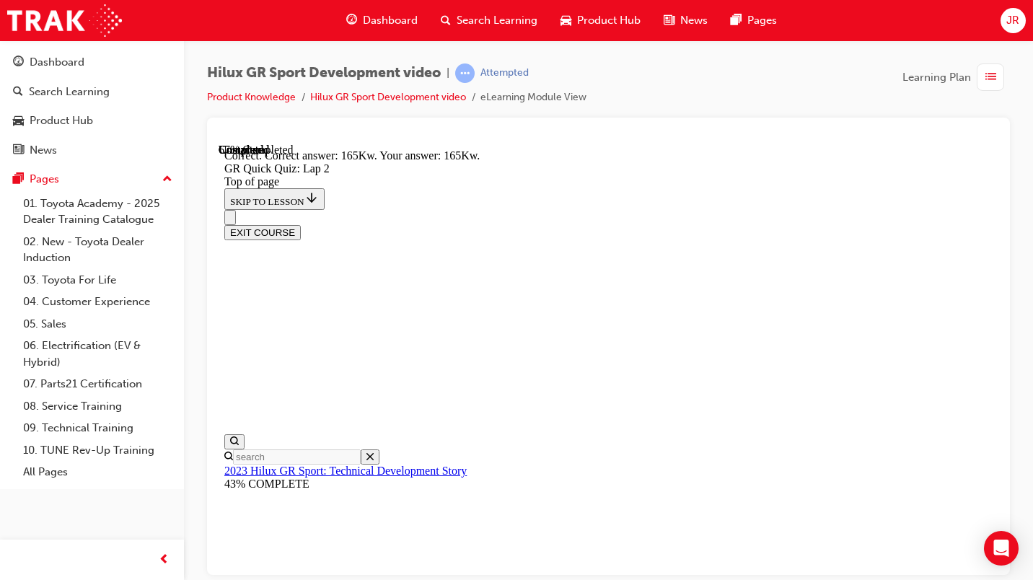
scroll to position [44, 0]
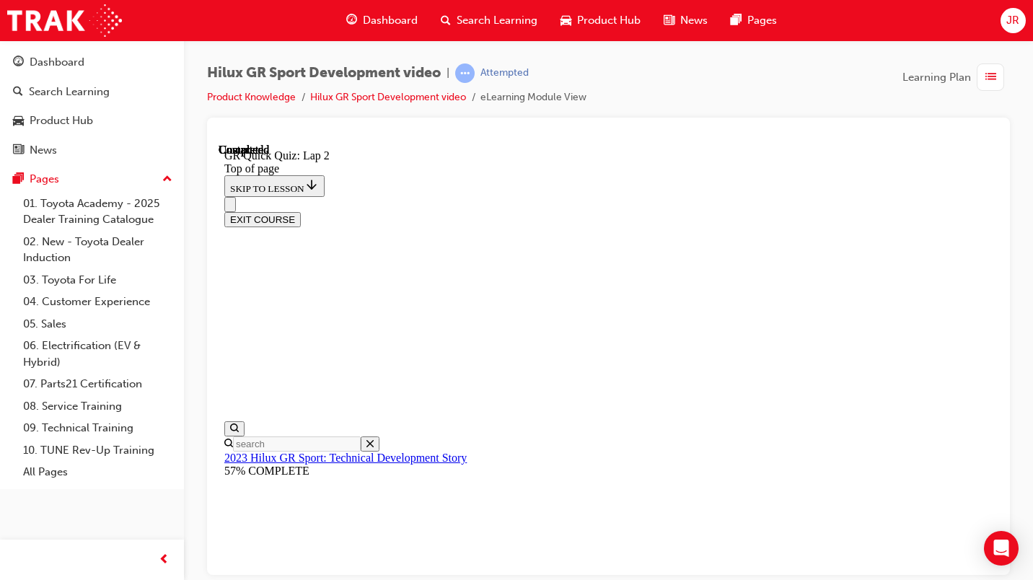
scroll to position [284, 0]
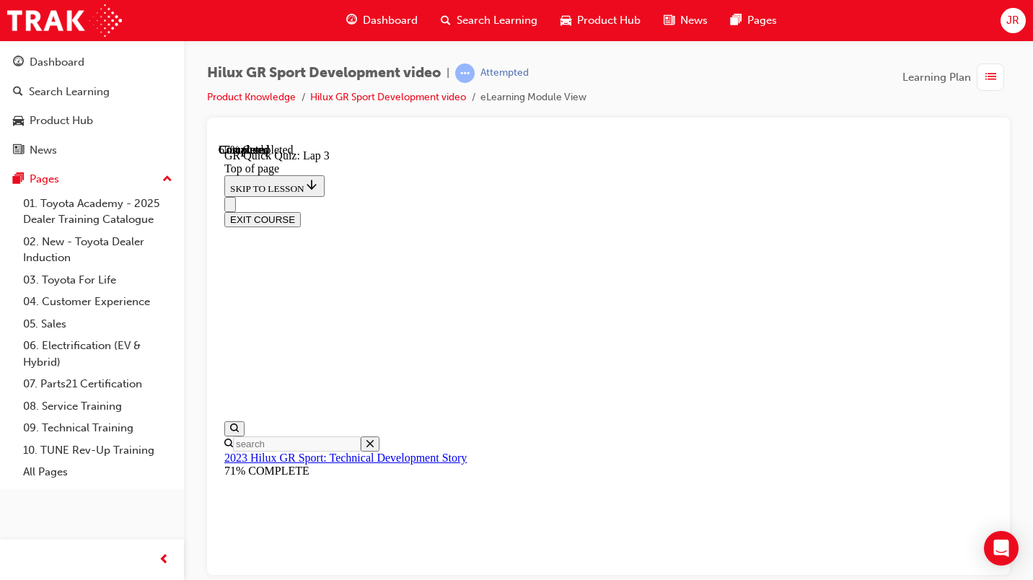
scroll to position [44, 0]
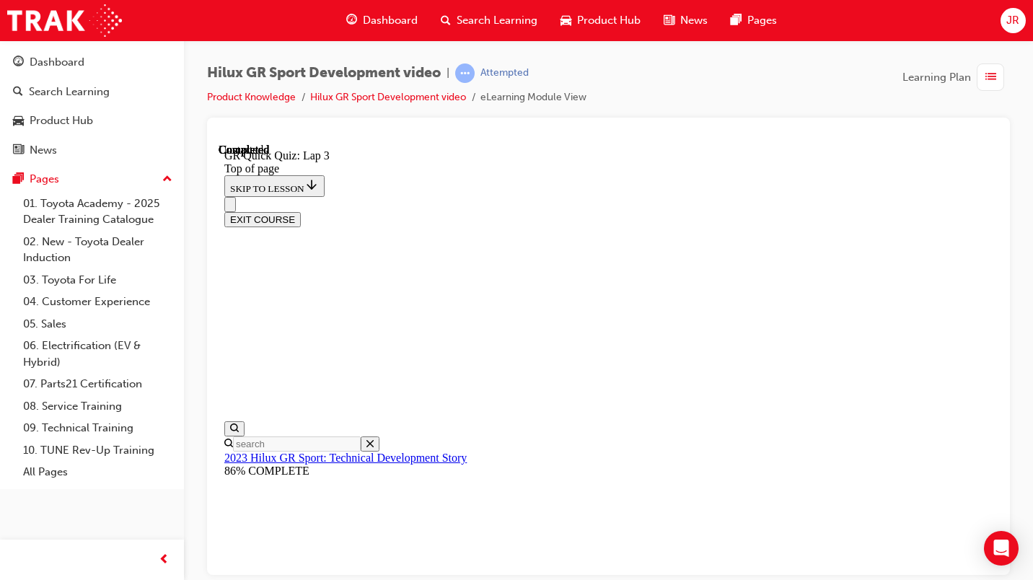
scroll to position [284, 0]
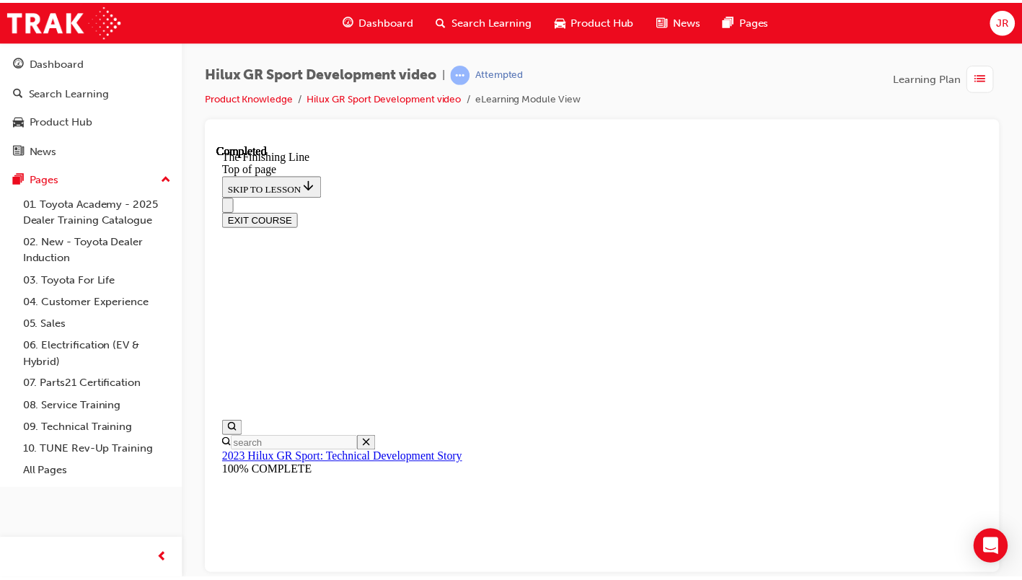
scroll to position [0, 0]
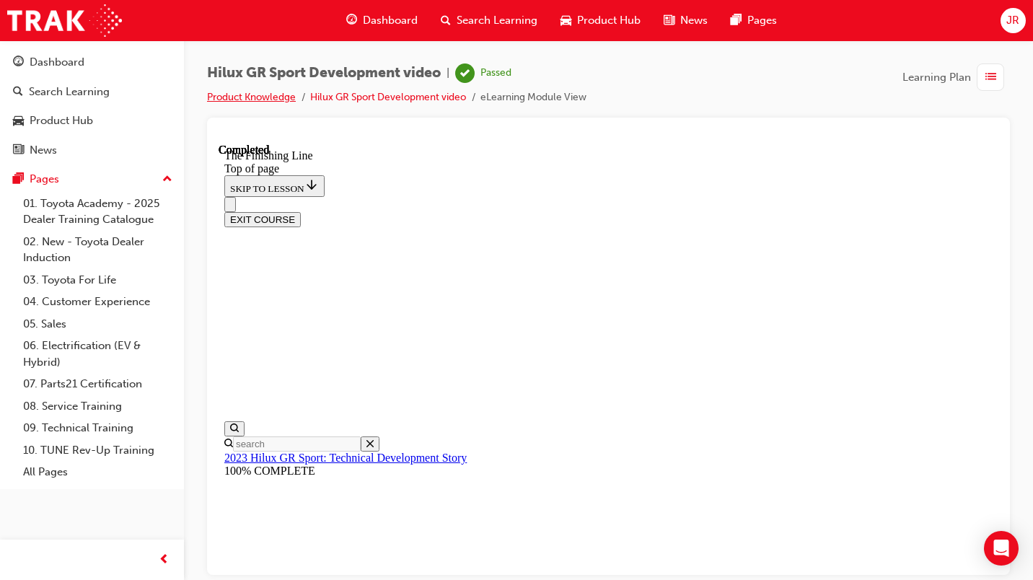
click at [282, 100] on link "Product Knowledge" at bounding box center [251, 97] width 89 height 12
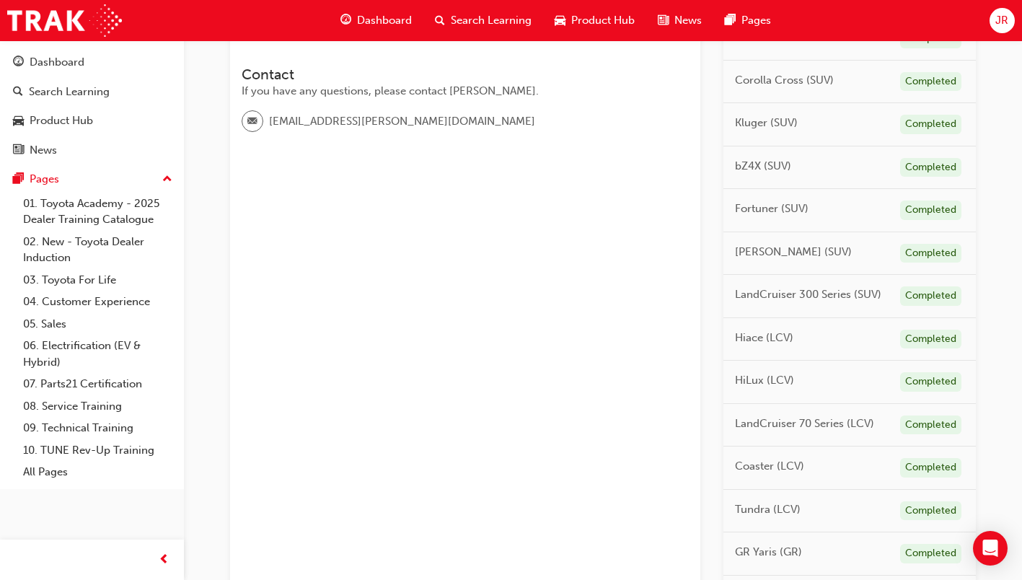
scroll to position [794, 0]
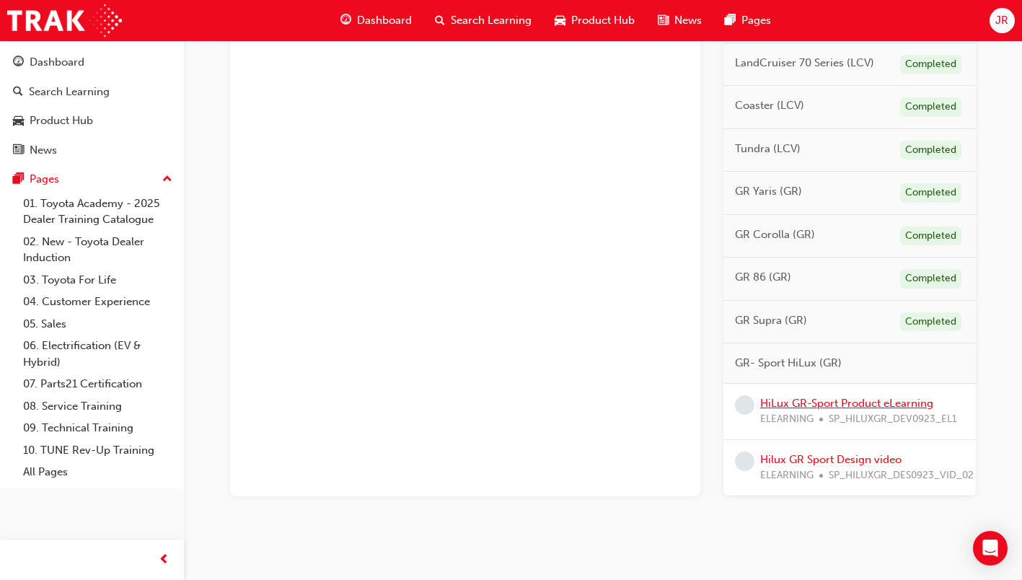
click at [887, 405] on link "HiLux GR-Sport Product eLearning" at bounding box center [846, 403] width 173 height 13
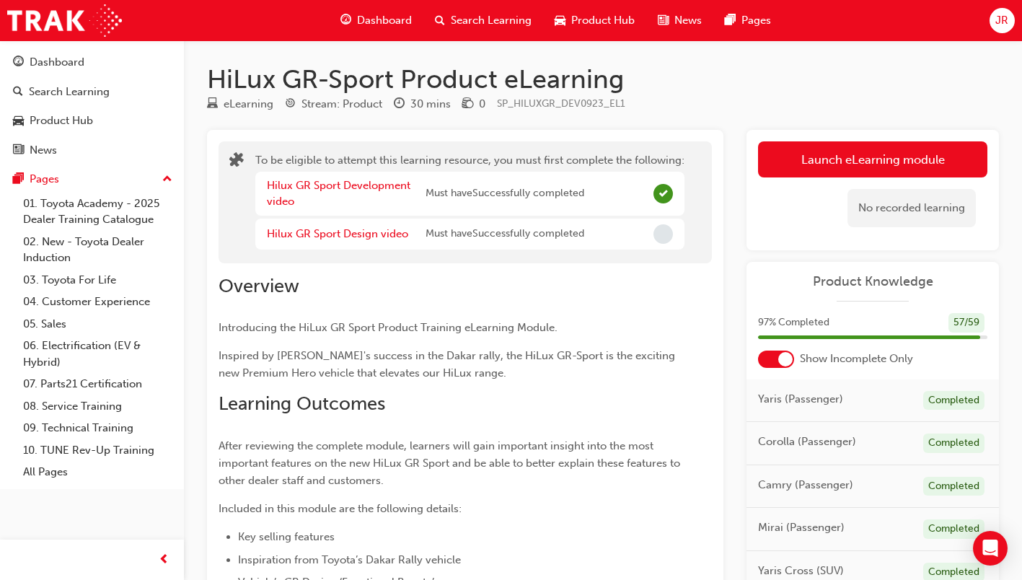
click at [846, 160] on button "Launch eLearning module" at bounding box center [872, 159] width 229 height 36
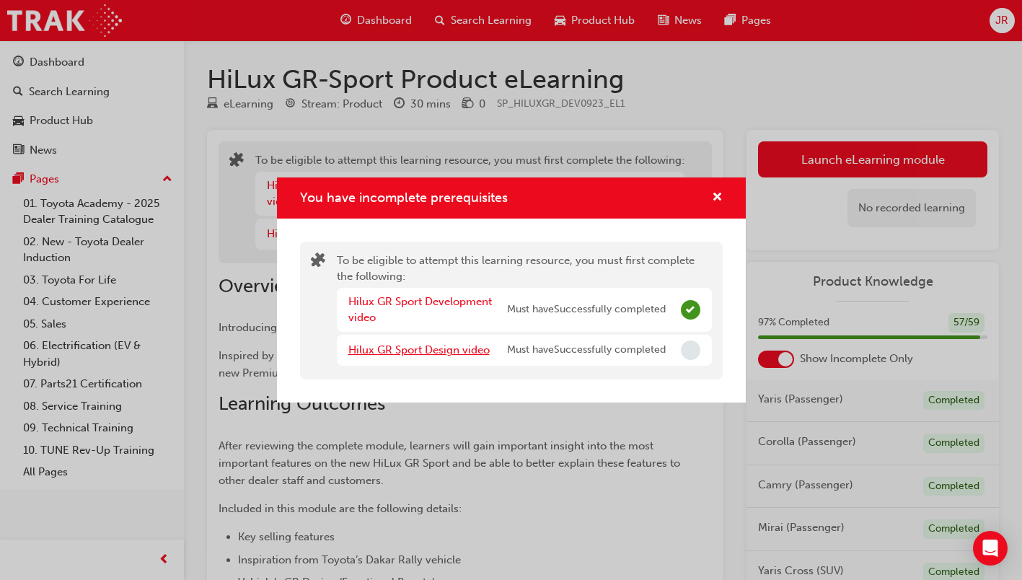
click at [444, 348] on link "Hilux GR Sport Design video" at bounding box center [418, 349] width 141 height 13
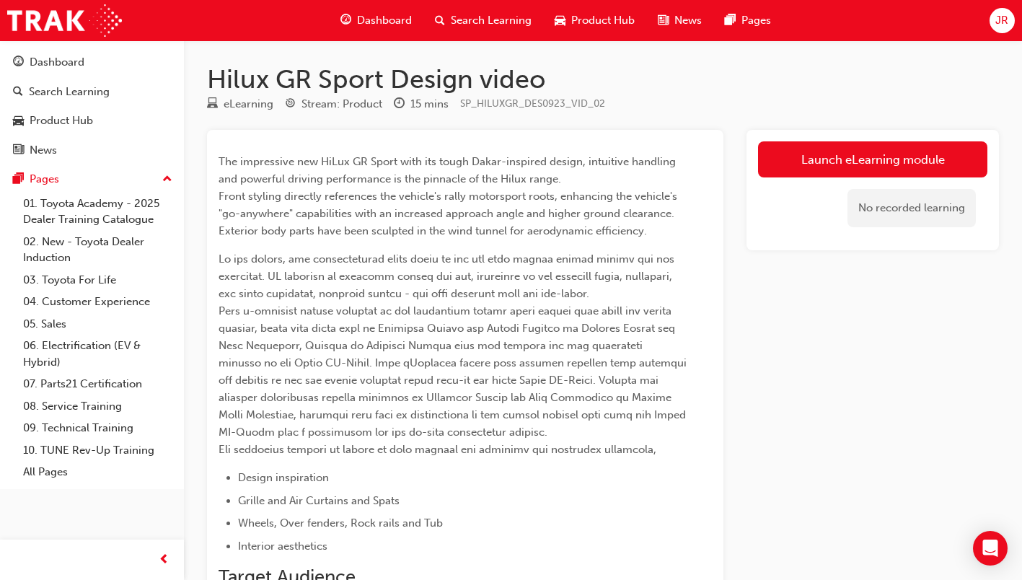
click at [890, 157] on link "Launch eLearning module" at bounding box center [872, 159] width 229 height 36
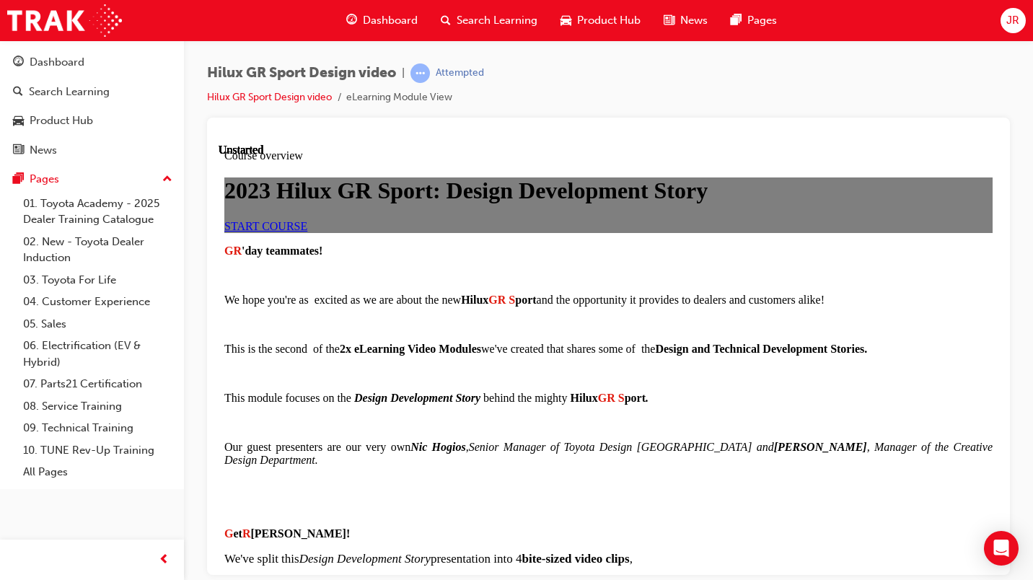
click at [307, 232] on link "START COURSE" at bounding box center [265, 225] width 83 height 12
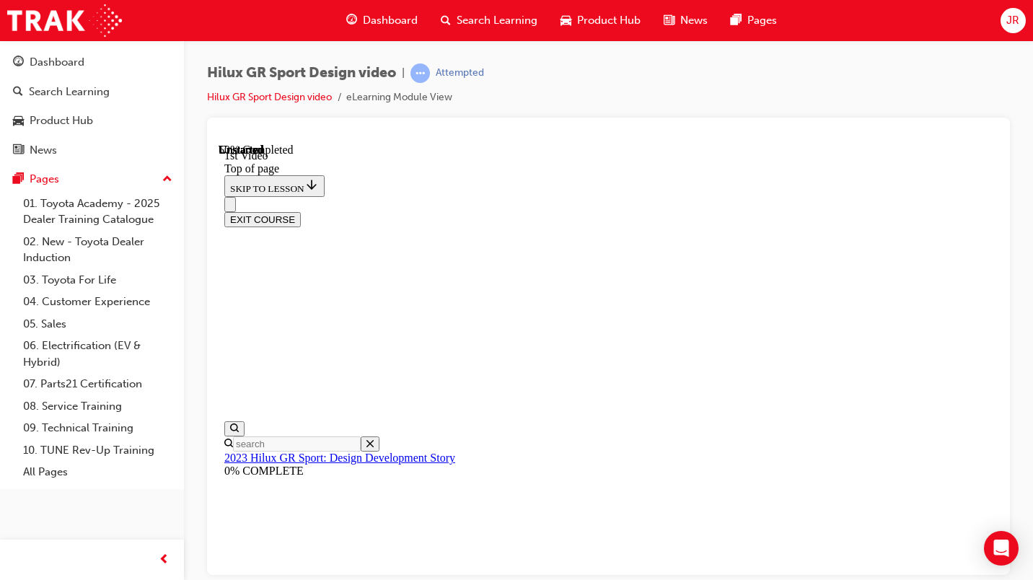
scroll to position [45, 0]
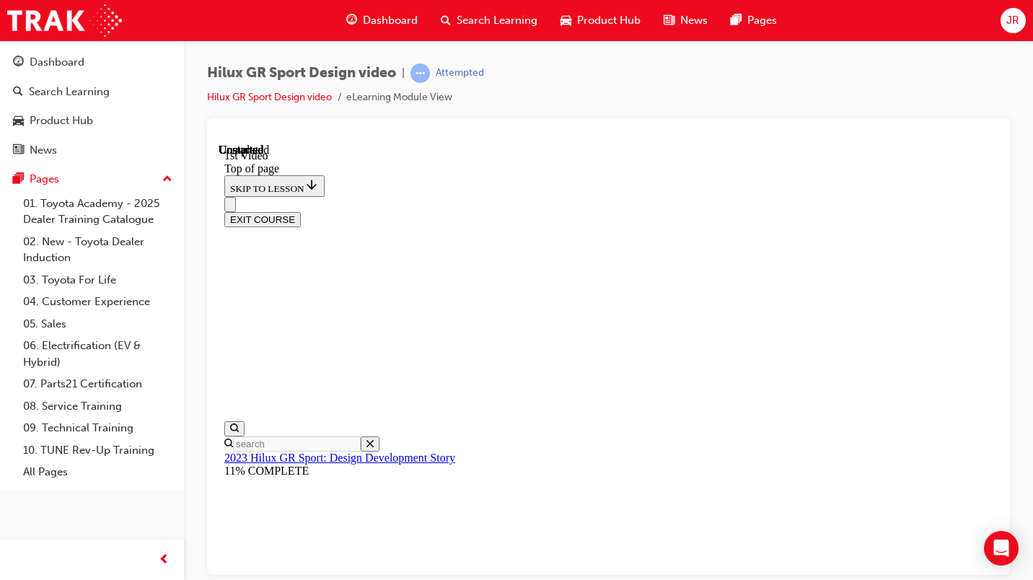
scroll to position [457, 0]
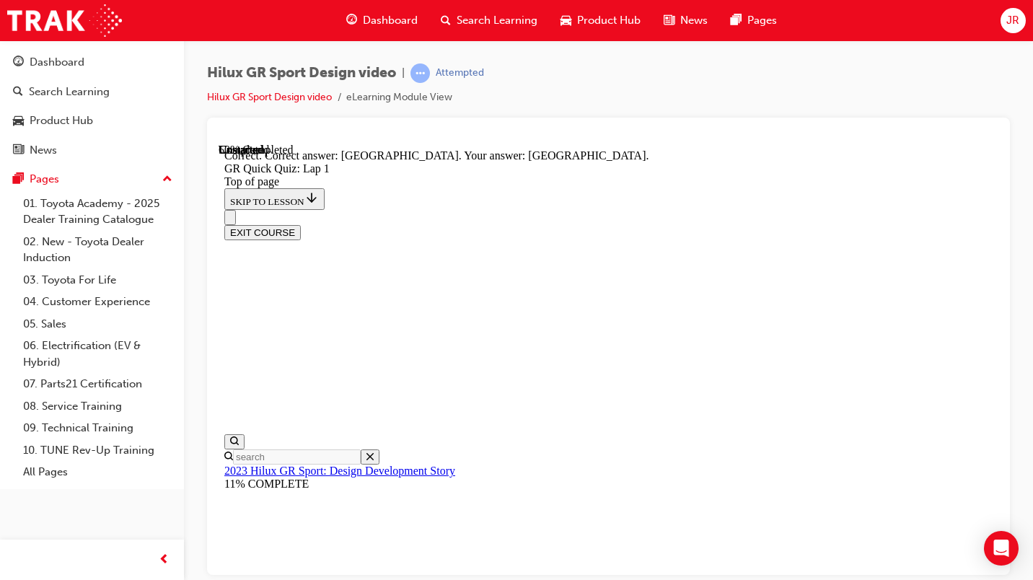
scroll to position [365, 0]
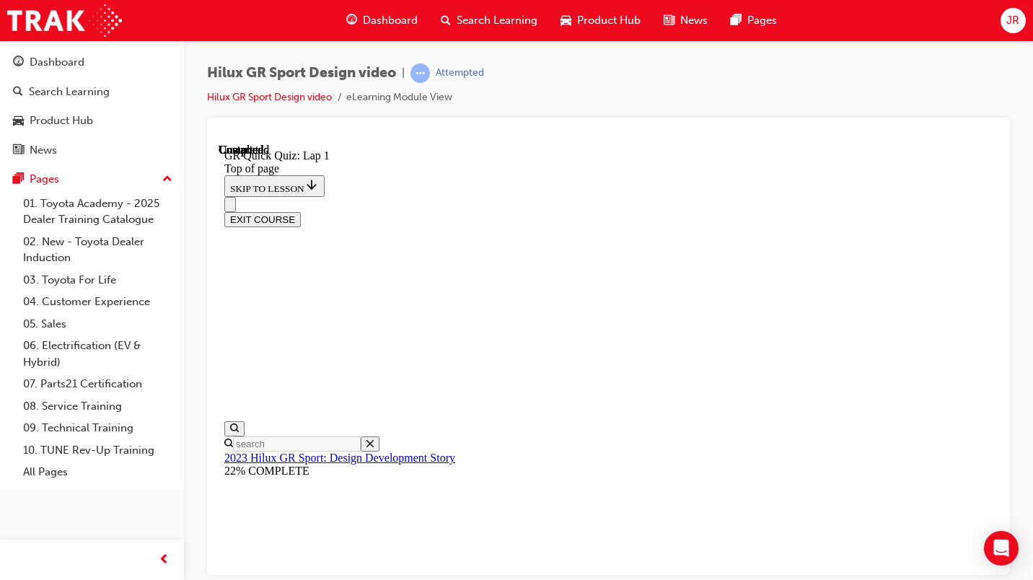
scroll to position [0, 0]
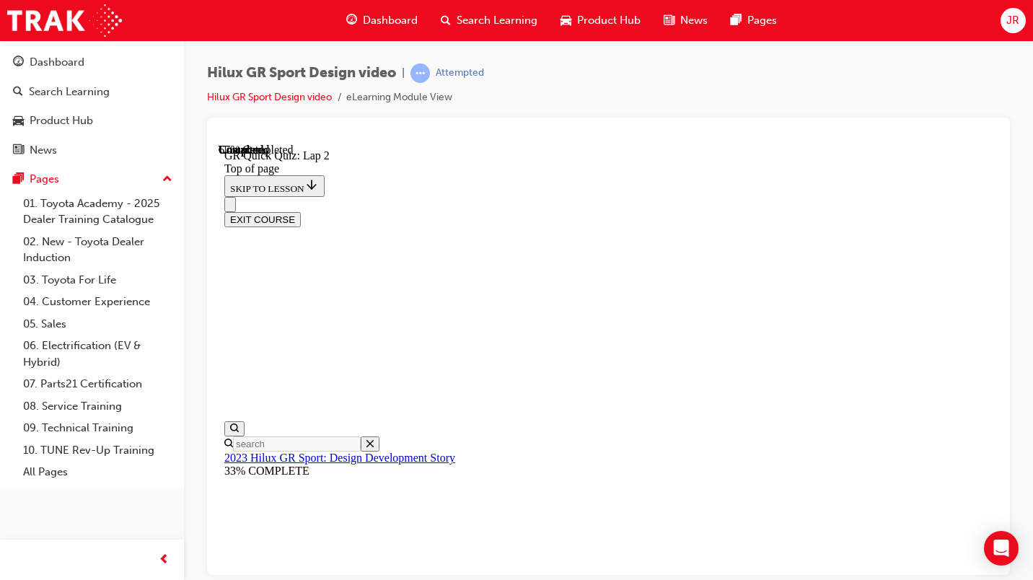
scroll to position [260, 0]
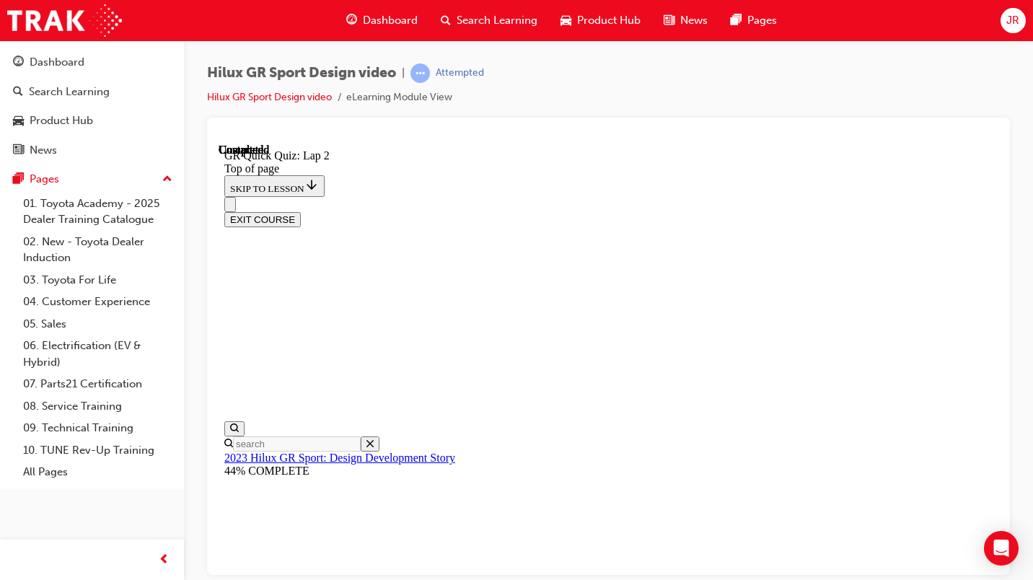
scroll to position [284, 0]
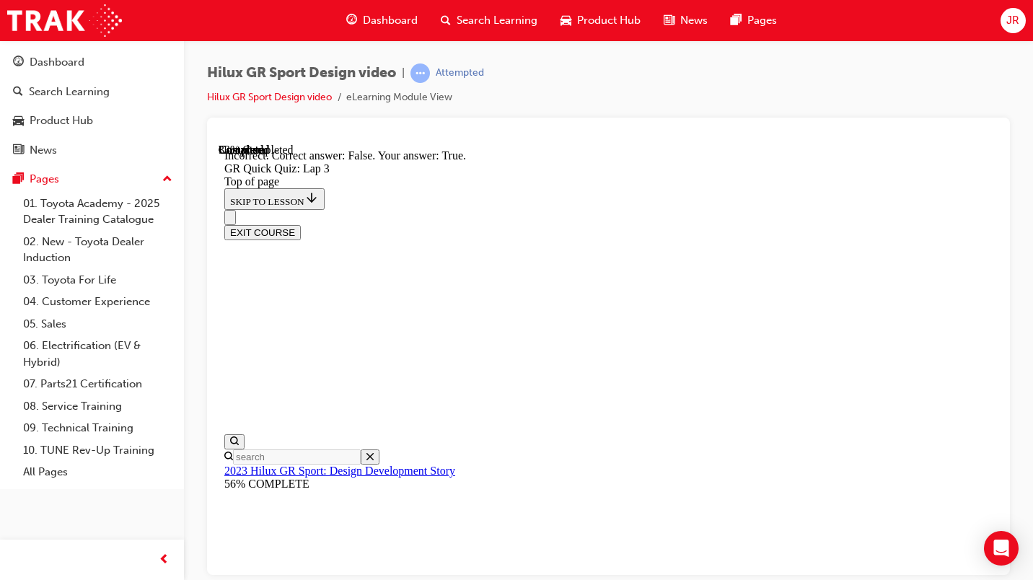
scroll to position [277, 0]
drag, startPoint x: 631, startPoint y: 399, endPoint x: 636, endPoint y: 463, distance: 64.4
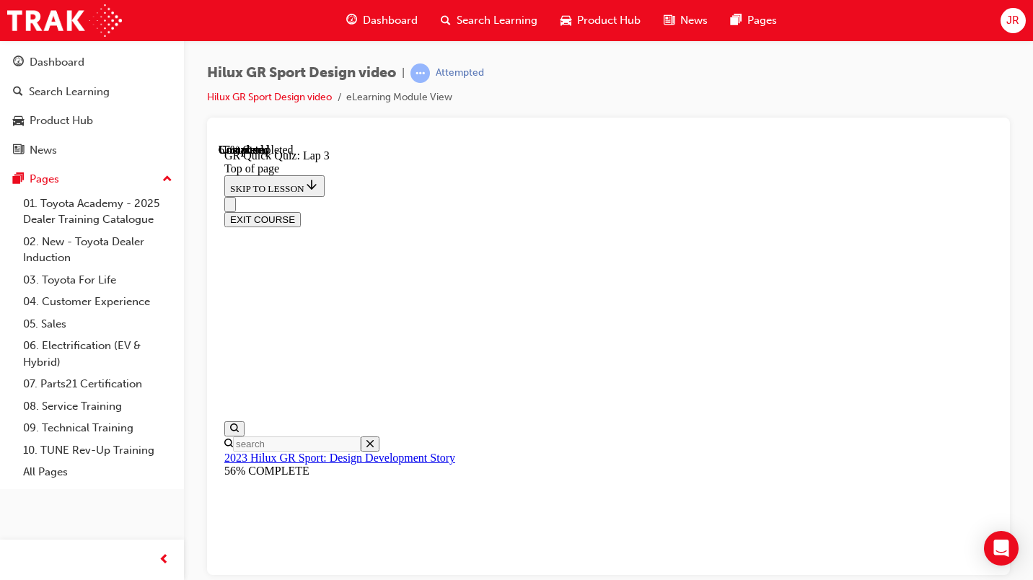
scroll to position [188, 0]
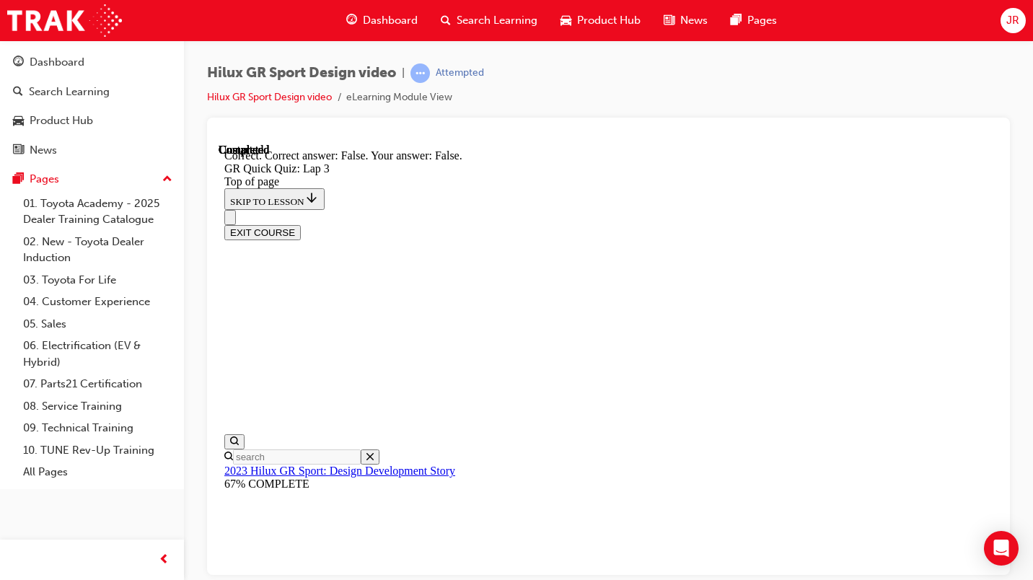
scroll to position [407, 0]
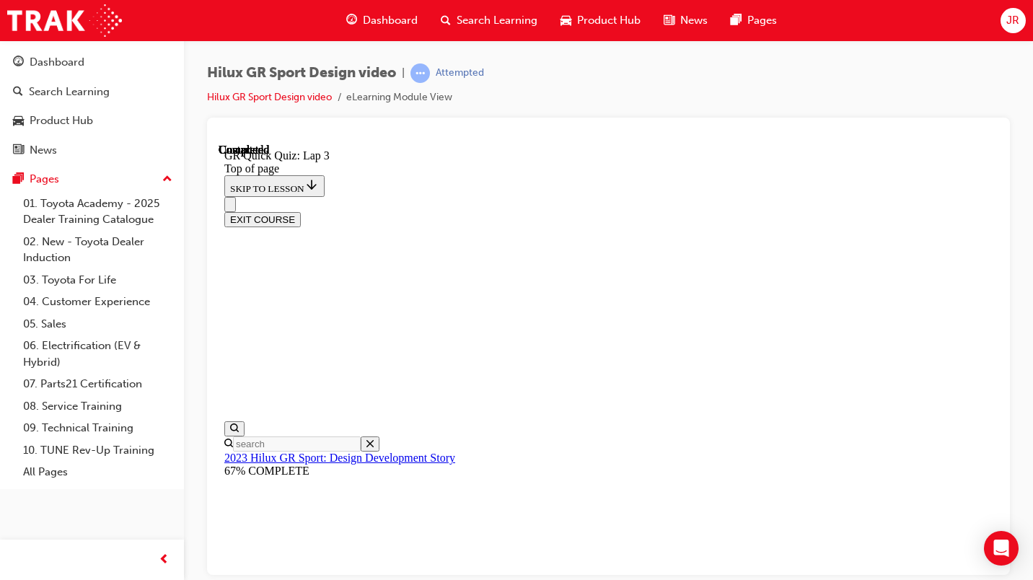
scroll to position [284, 0]
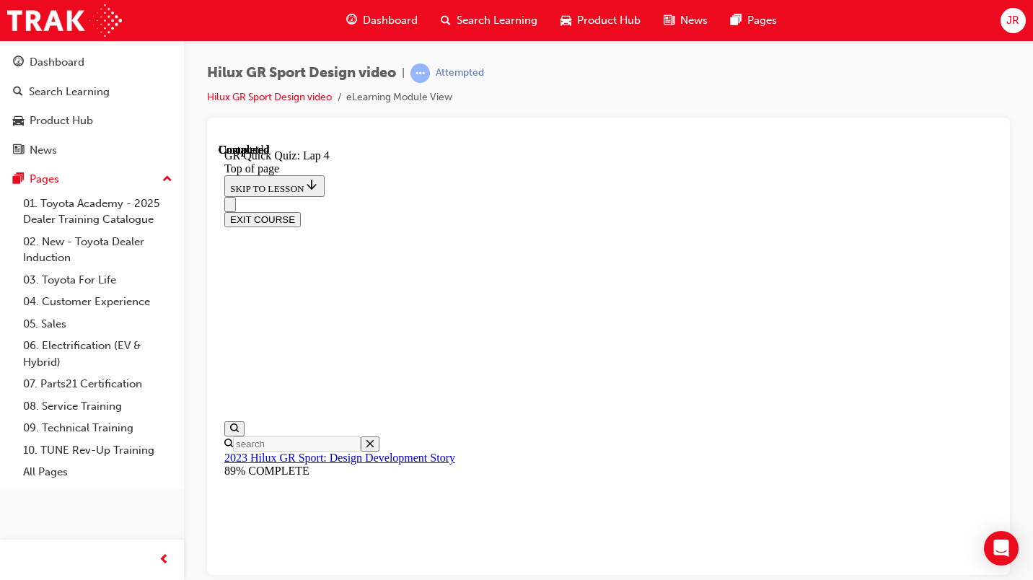
scroll to position [284, 0]
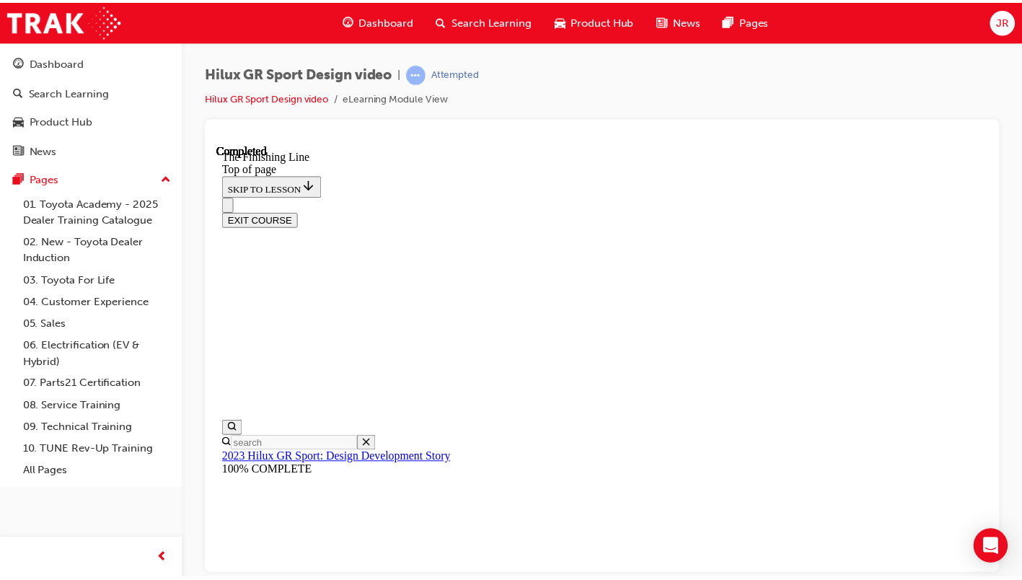
scroll to position [471, 0]
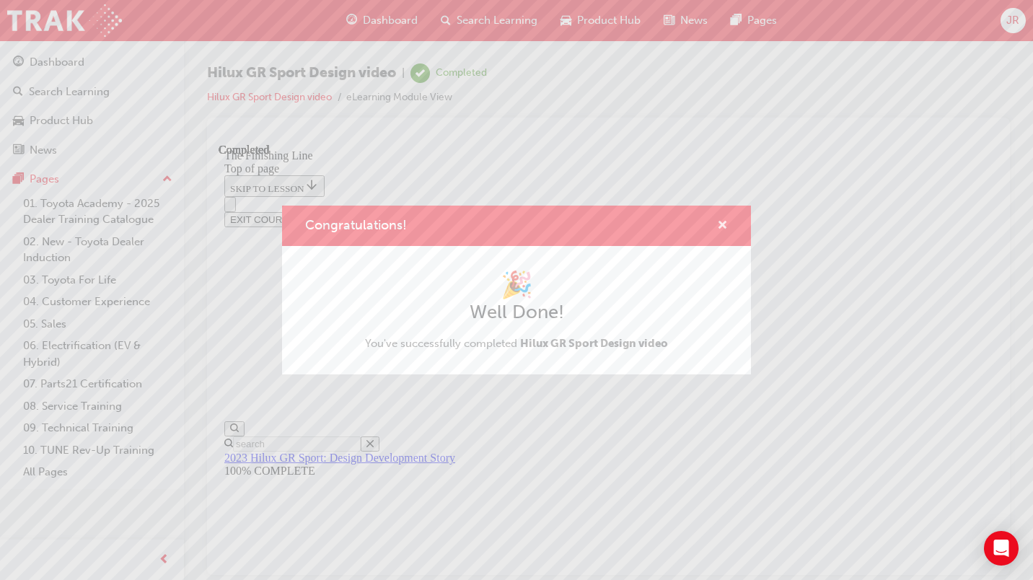
click at [721, 224] on span "cross-icon" at bounding box center [722, 226] width 11 height 13
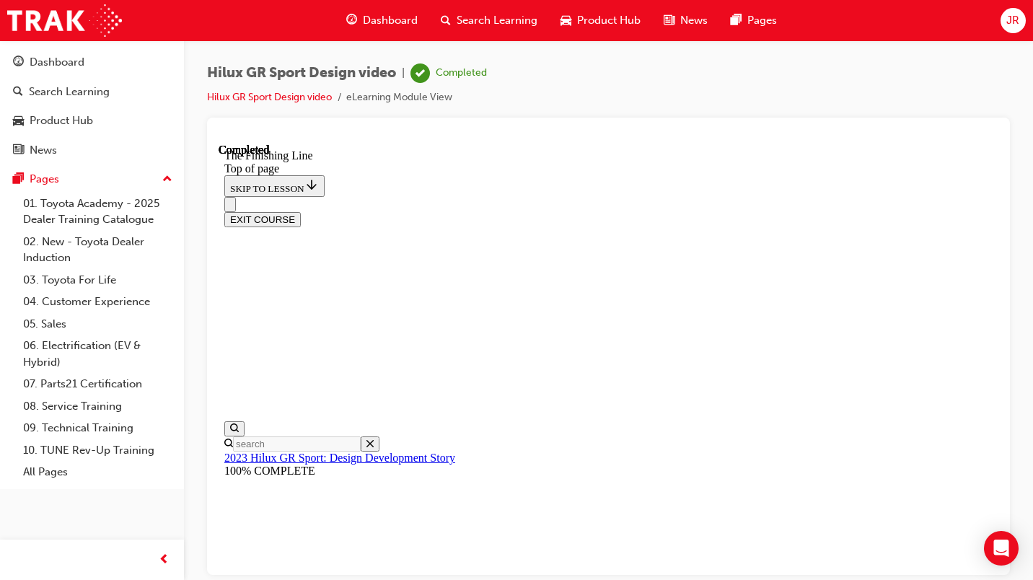
click at [103, 67] on div "Dashboard" at bounding box center [92, 62] width 158 height 18
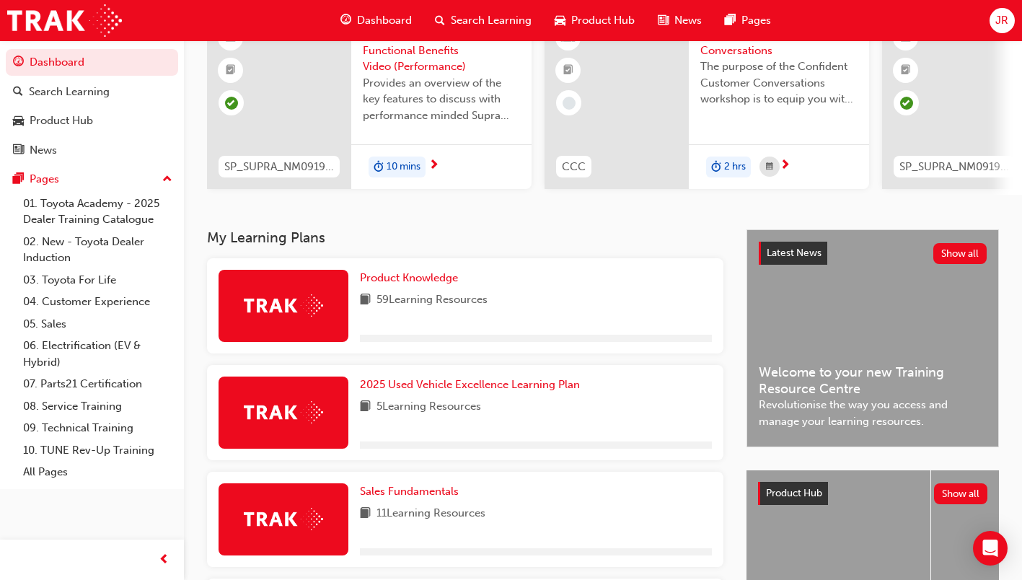
scroll to position [144, 0]
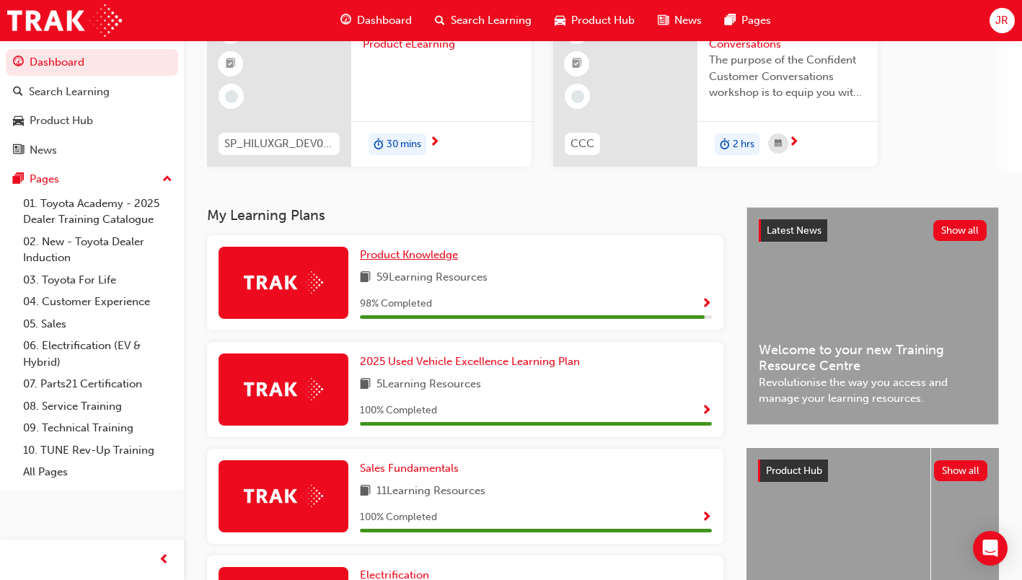
click at [443, 251] on span "Product Knowledge" at bounding box center [409, 254] width 98 height 13
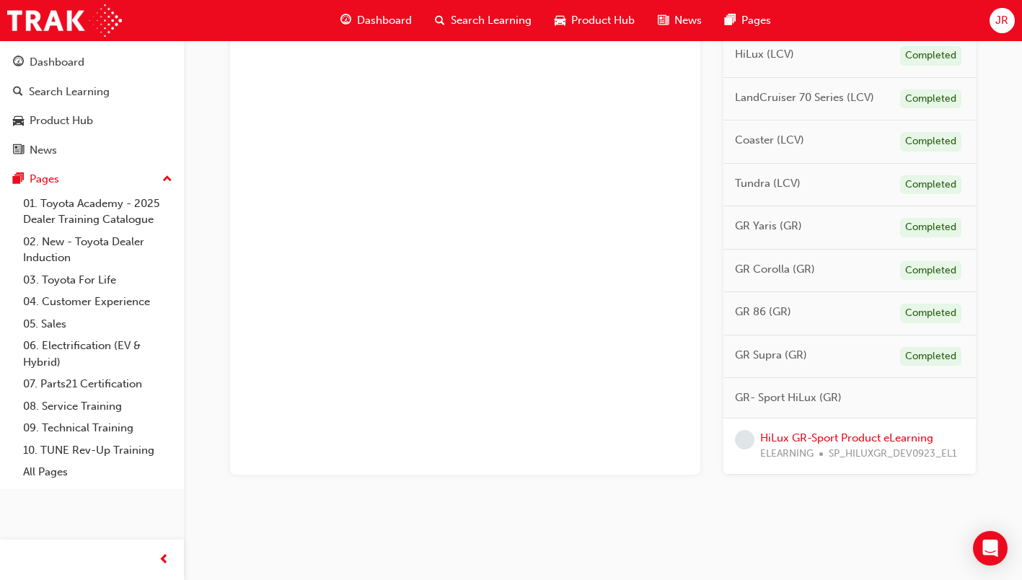
scroll to position [758, 0]
